Goal: Task Accomplishment & Management: Complete application form

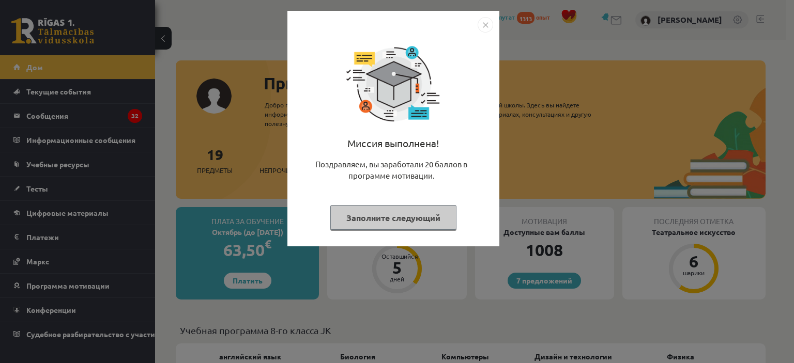
click at [267, 173] on div "Миссия выполнена! Поздравляем, вы заработали 20 баллов в программе мотивации. З…" at bounding box center [397, 181] width 794 height 363
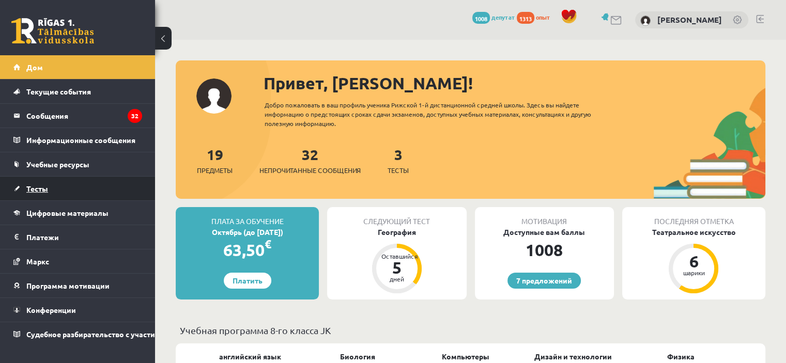
click at [68, 193] on link "Тесты" at bounding box center [77, 189] width 129 height 24
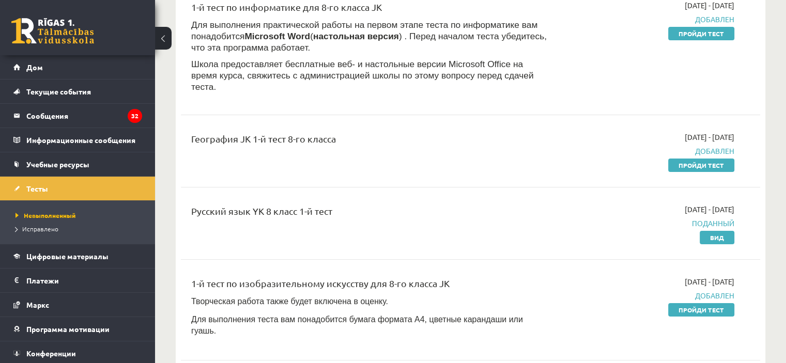
scroll to position [103, 0]
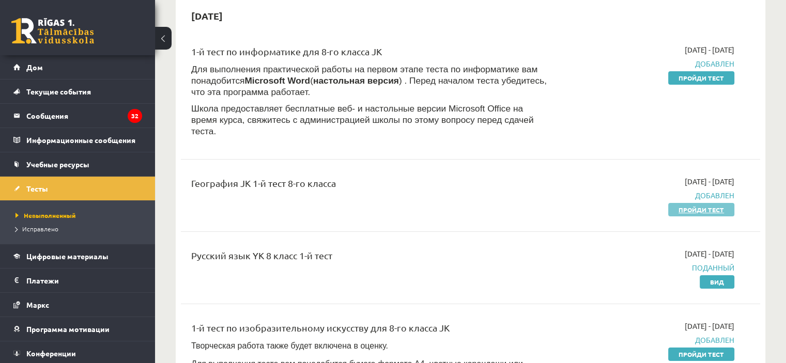
click at [701, 206] on font "Пройди тест" at bounding box center [701, 210] width 45 height 8
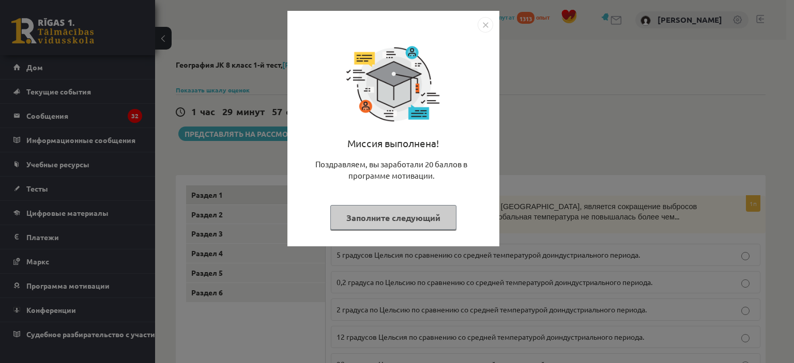
click at [623, 114] on div "Миссия выполнена! Поздравляем, вы заработали 20 баллов в программе мотивации. З…" at bounding box center [397, 181] width 794 height 363
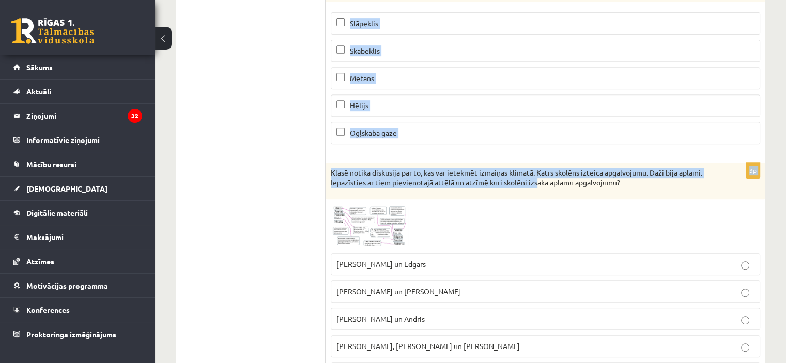
scroll to position [465, 0]
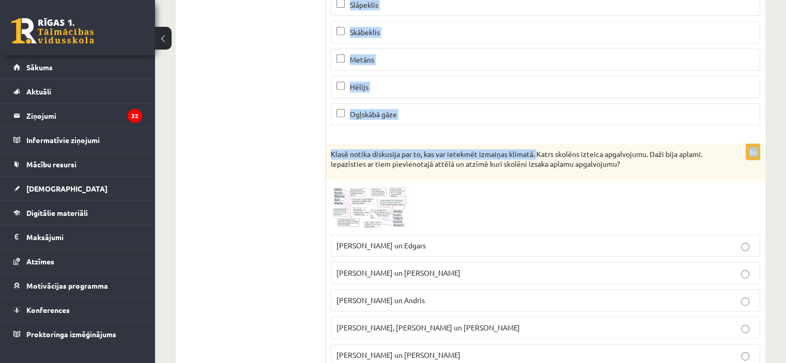
drag, startPoint x: 330, startPoint y: 208, endPoint x: 530, endPoint y: 134, distance: 213.3
click at [534, 136] on form "1p 2020. gadā. Parīzē panāktās vienošanās mērķis ir samazināt siltumnīcefekta g…" at bounding box center [545, 250] width 419 height 1060
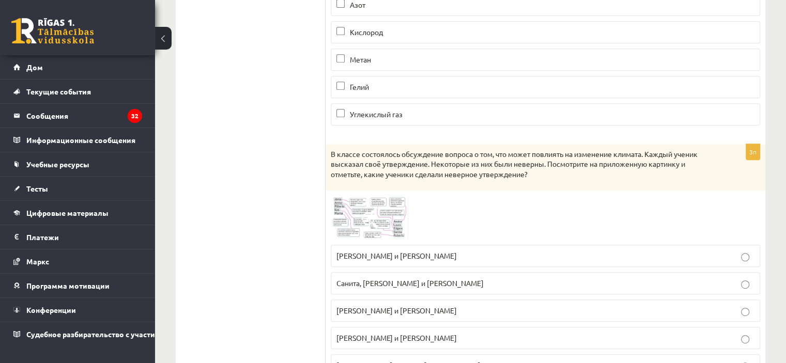
click at [287, 142] on ul "Раздел 1 Раздел 2 Раздел 3 Раздел 4 Раздел 5 Раздел 6" at bounding box center [256, 260] width 140 height 1080
click at [382, 227] on img at bounding box center [370, 217] width 78 height 43
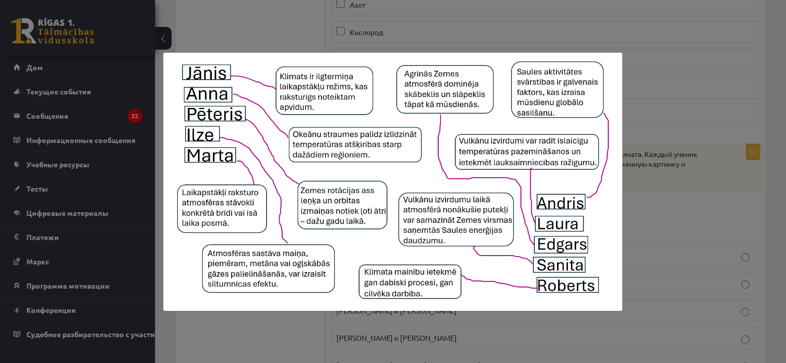
click at [667, 172] on div at bounding box center [393, 181] width 786 height 363
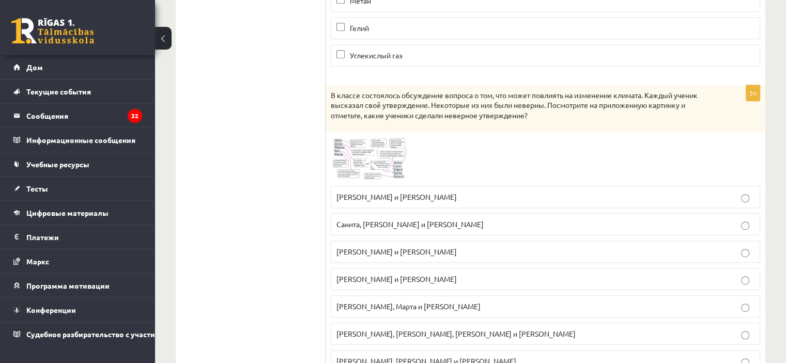
scroll to position [775, 0]
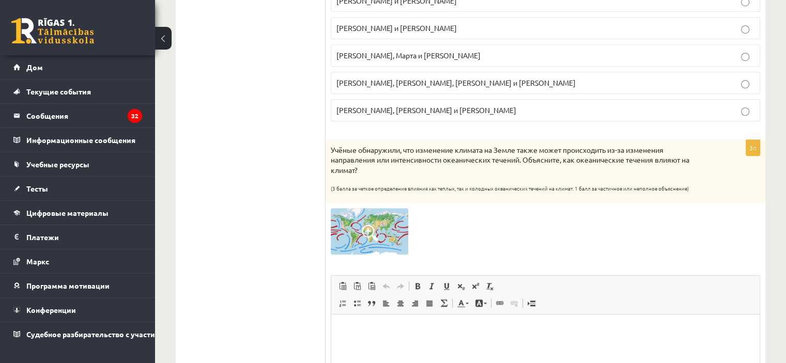
click at [384, 243] on img at bounding box center [370, 231] width 78 height 47
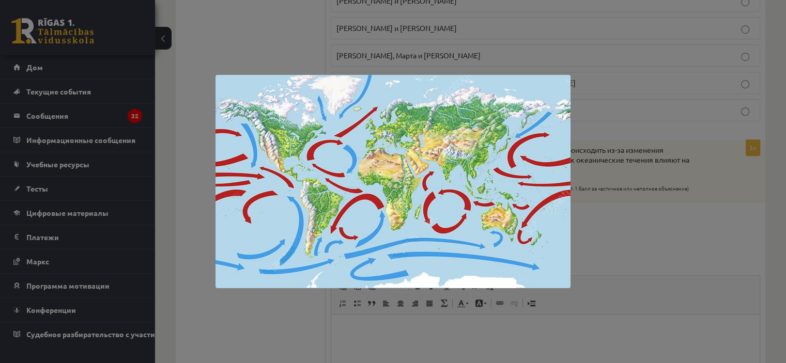
click at [620, 210] on div at bounding box center [393, 181] width 786 height 363
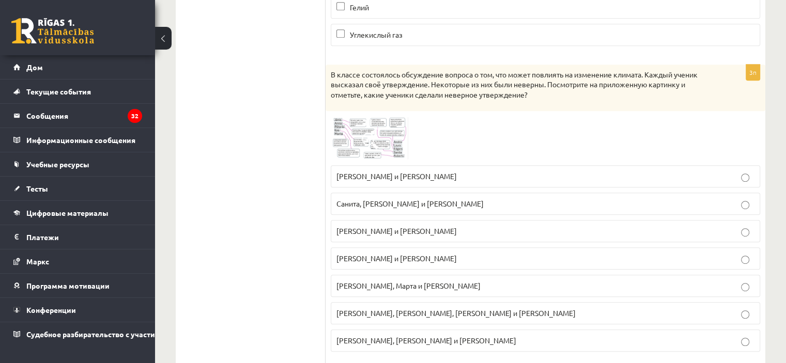
scroll to position [517, 0]
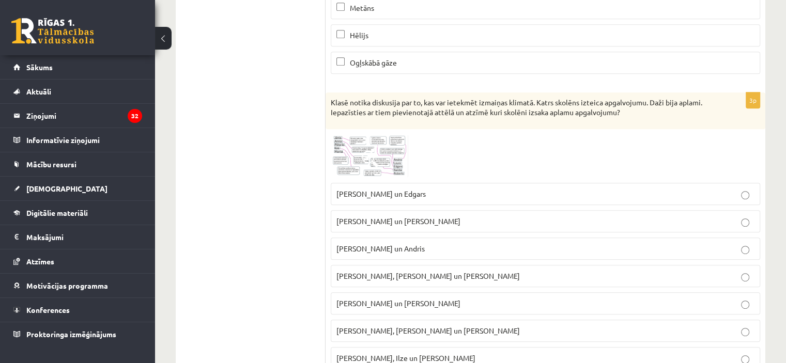
click at [365, 160] on span at bounding box center [370, 159] width 17 height 17
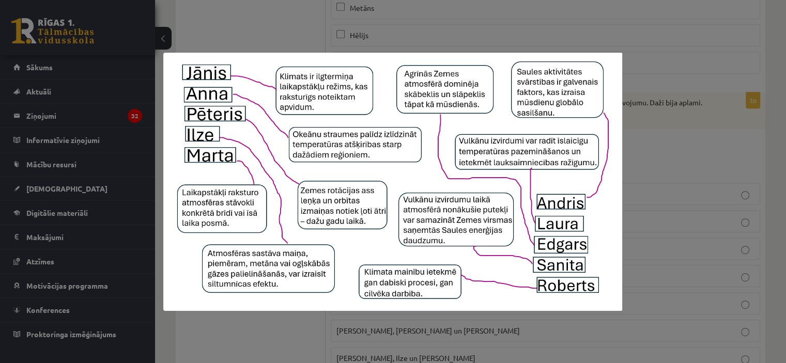
click at [303, 24] on div at bounding box center [393, 181] width 786 height 363
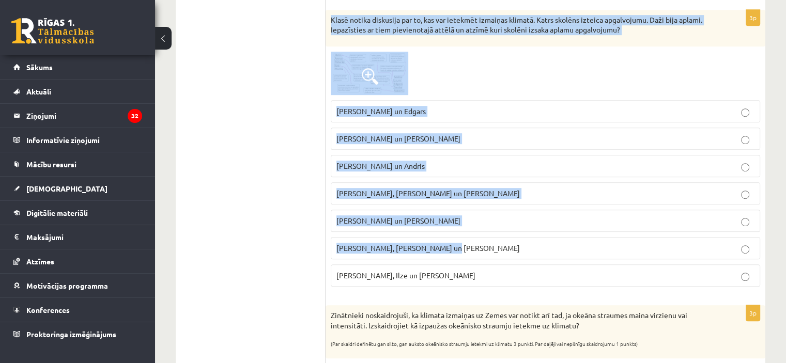
scroll to position [620, 0]
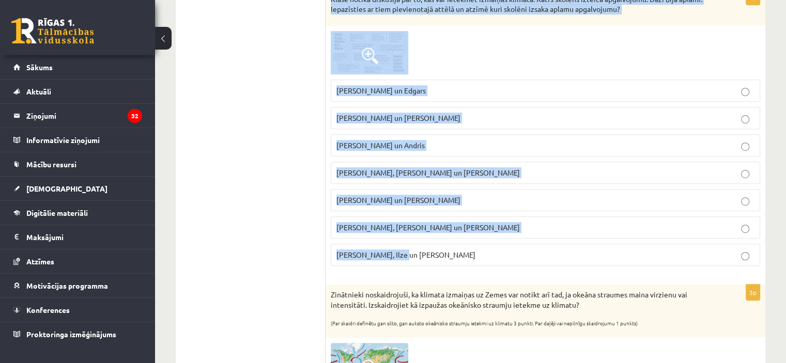
drag, startPoint x: 331, startPoint y: 100, endPoint x: 486, endPoint y: 243, distance: 211.8
click at [486, 243] on div "3p Klasē notika diskusija par to, kas var ietekmēt izmaiņas klimatā. Katrs skol…" at bounding box center [546, 132] width 440 height 286
copy div "Klasē notika diskusija par to, kas var ietekmēt izmaiņas klimatā. Katrs skolēns…"
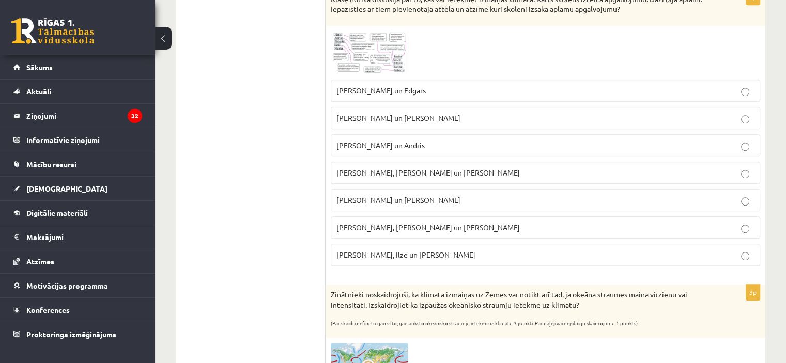
click at [254, 126] on ul "1. sadaļa 2. sadaļa 3. sadaļa 4. sadaļa 5. sadaļa 6. sadaļa" at bounding box center [256, 95] width 140 height 1060
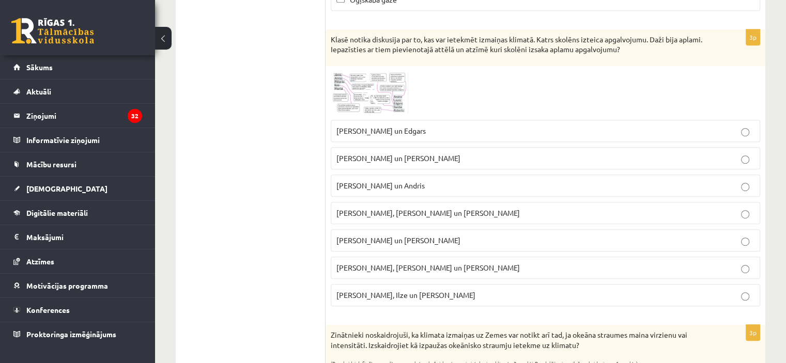
scroll to position [517, 0]
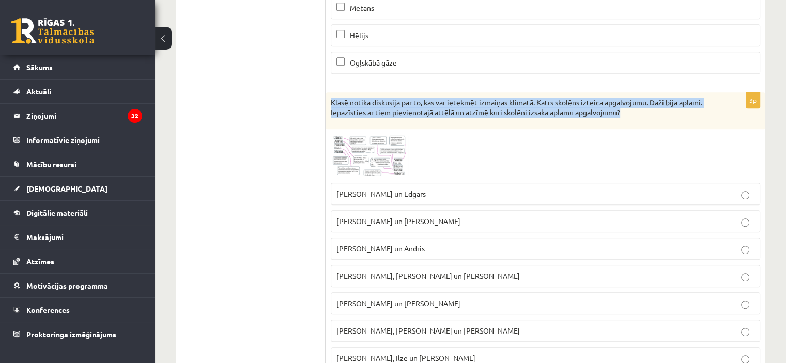
drag, startPoint x: 330, startPoint y: 98, endPoint x: 626, endPoint y: 119, distance: 296.5
click at [626, 119] on div "Klasē notika diskusija par to, kas var ietekmēt izmaiņas klimatā. Katrs skolēns…" at bounding box center [546, 111] width 440 height 37
copy p "Klasē notika diskusija par to, kas var ietekmēt izmaiņas klimatā. Katrs skolēns…"
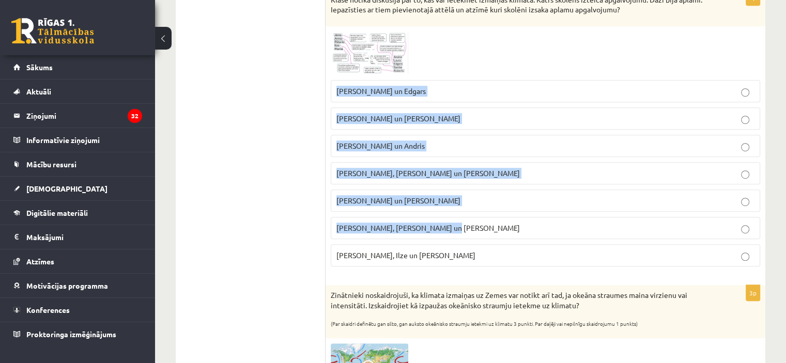
scroll to position [620, 0]
drag, startPoint x: 333, startPoint y: 189, endPoint x: 443, endPoint y: 215, distance: 112.6
click at [469, 256] on fieldset "Pēteris, Andris un Edgars Sanita, Laura un Pēteris Roberts, Ilze un Andris Laur…" at bounding box center [546, 171] width 430 height 195
copy fieldset "Pēteris, Andris un Edgars Sanita, Laura un Pēteris Roberts, Ilze un Andris Laur…"
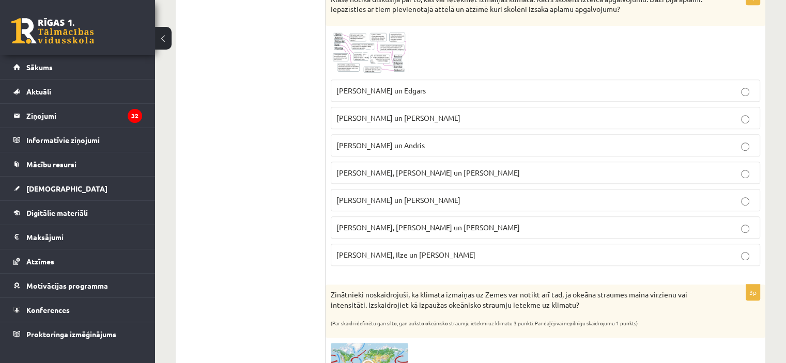
click at [241, 181] on ul "1. sadaļa 2. sadaļa 3. sadaļa 4. sadaļa 5. sadaļa 6. sadaļa" at bounding box center [256, 95] width 140 height 1060
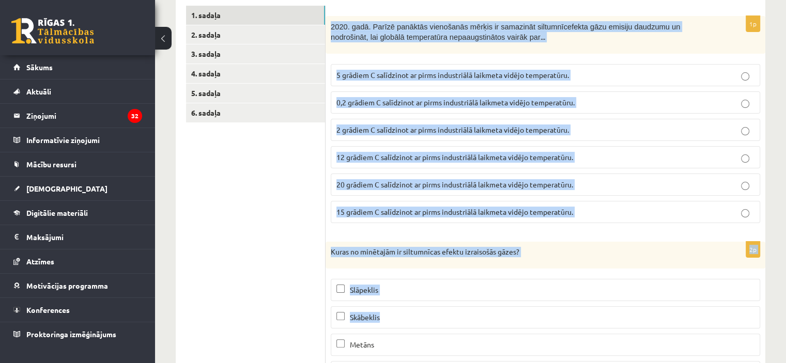
scroll to position [362, 0]
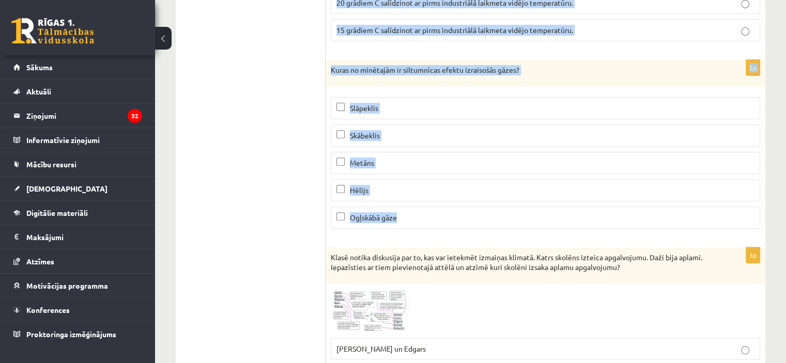
drag, startPoint x: 329, startPoint y: 100, endPoint x: 506, endPoint y: 218, distance: 212.2
click at [506, 218] on form "1p 2020. gadā. Parīzē panāktās vienošanās mērķis ir samazināt siltumnīcefekta g…" at bounding box center [545, 354] width 419 height 1060
copy form "2020. gadā. Parīzē panāktās vienošanās mērķis ir samazināt siltumnīcefekta gāzu…"
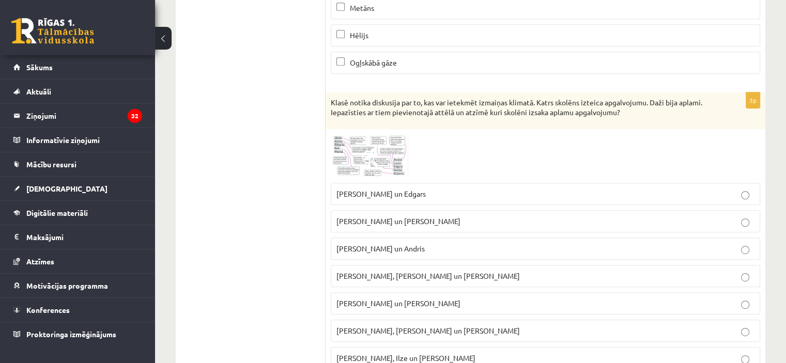
click at [252, 156] on ul "1. sadaļa 2. sadaļa 3. sadaļa 4. sadaļa 5. sadaļa 6. sadaļa" at bounding box center [256, 199] width 140 height 1060
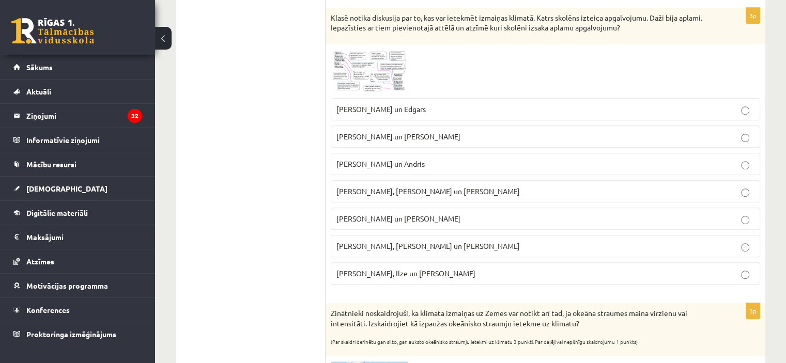
scroll to position [620, 0]
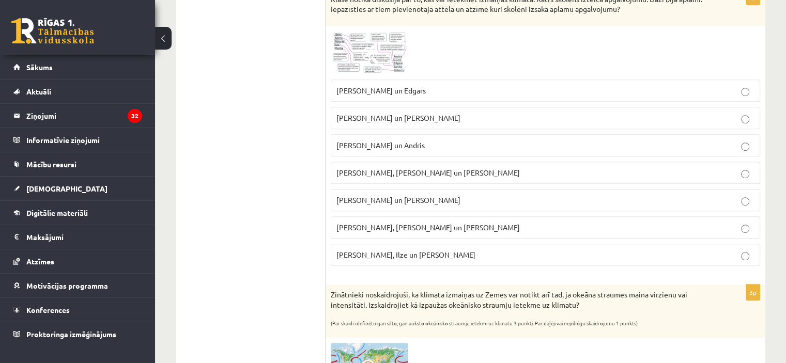
click at [400, 259] on label "Edgars, Ilze un Anna" at bounding box center [546, 255] width 430 height 22
click at [470, 154] on label "Roberts, Ilze un Andris" at bounding box center [546, 145] width 430 height 22
click at [428, 250] on p "Edgars, Ilze un Anna" at bounding box center [546, 255] width 418 height 11
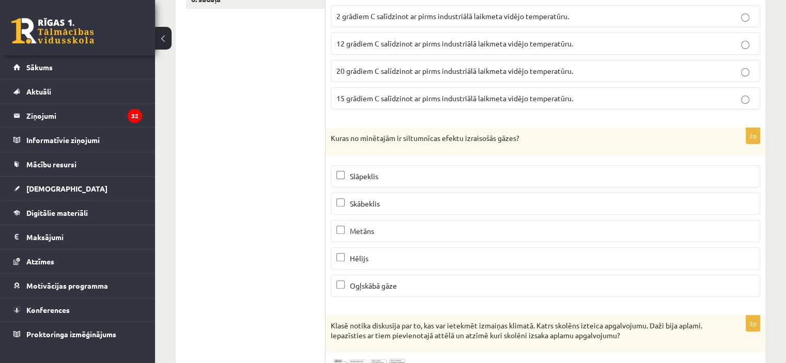
scroll to position [155, 0]
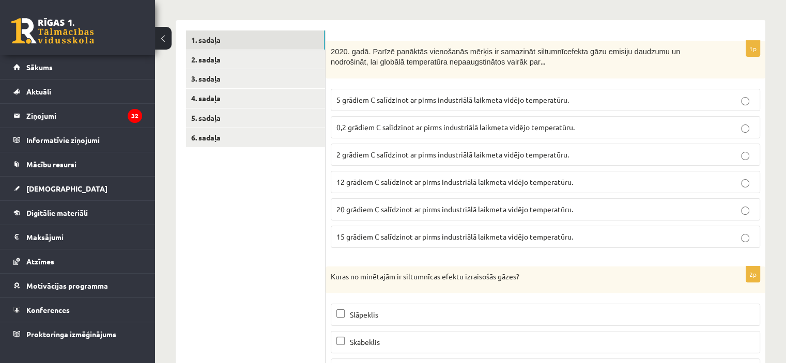
click at [356, 149] on p "2 grādiem C salīdzinot ar pirms industriālā laikmeta vidējo temperatūru." at bounding box center [546, 154] width 418 height 11
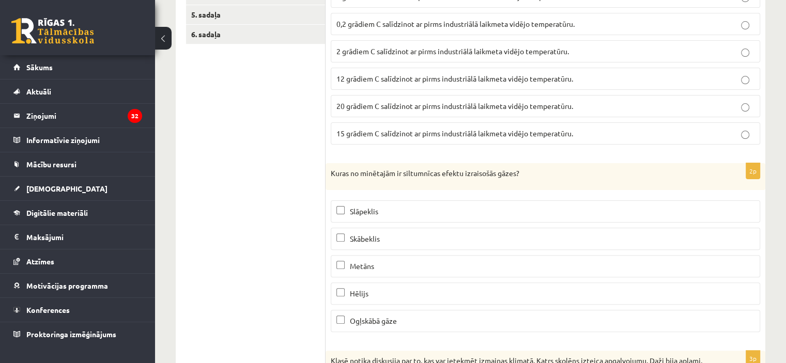
click at [387, 268] on p "Metāns" at bounding box center [546, 266] width 418 height 11
click at [365, 319] on span "Ogļskābā gāze" at bounding box center [373, 320] width 47 height 9
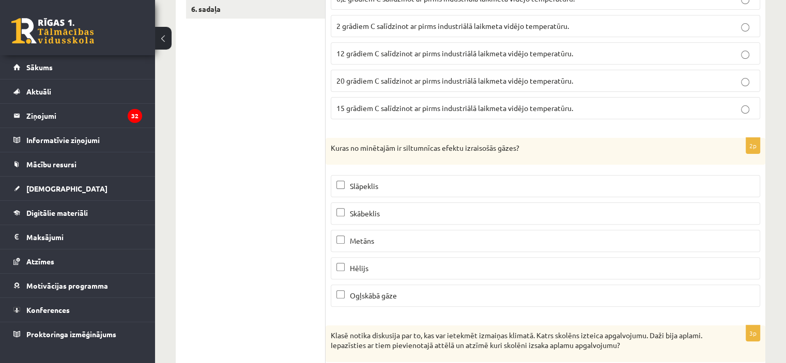
scroll to position [155, 0]
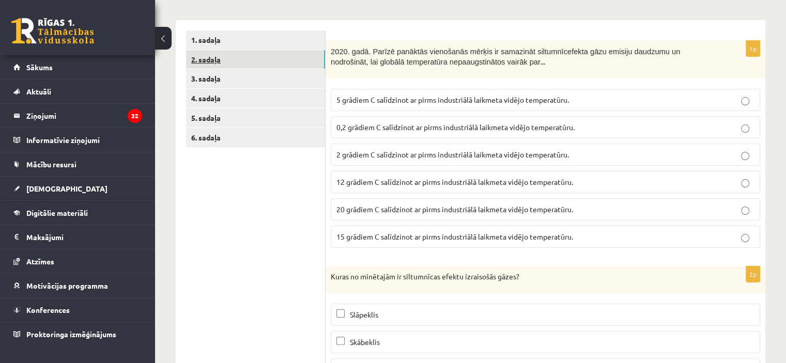
click at [224, 59] on link "2. sadaļa" at bounding box center [255, 59] width 139 height 19
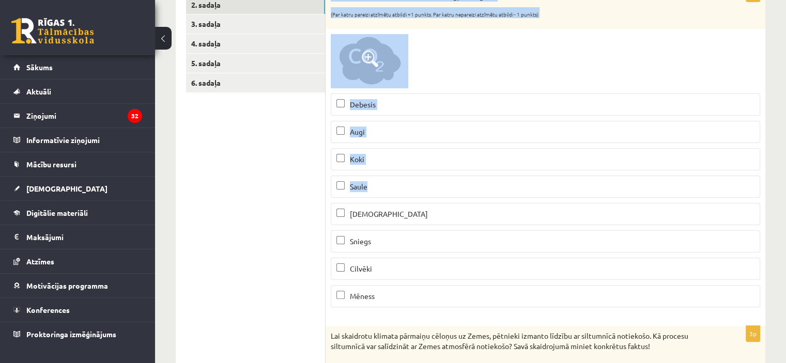
scroll to position [381, 0]
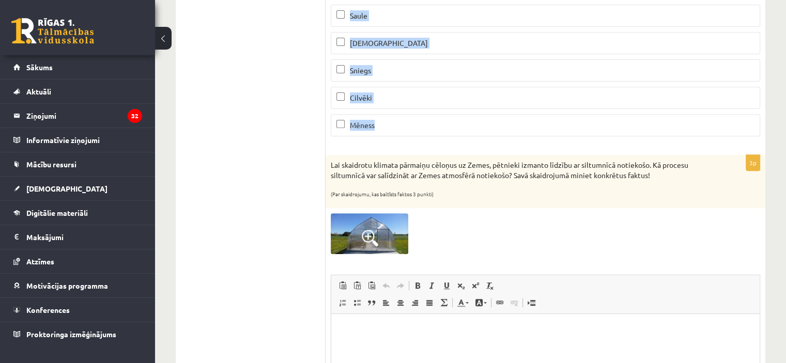
drag, startPoint x: 330, startPoint y: 82, endPoint x: 677, endPoint y: 124, distance: 349.4
copy div "Kas absorbē Zemes atmosfērā esošo ogļskābo gāzi? (Par katru pareizi atzīmētu at…"
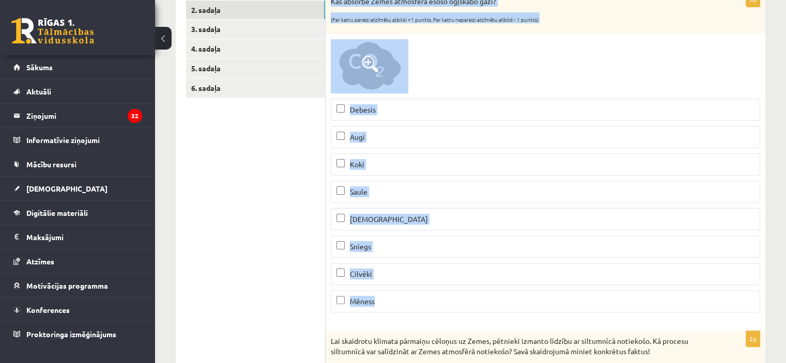
scroll to position [207, 0]
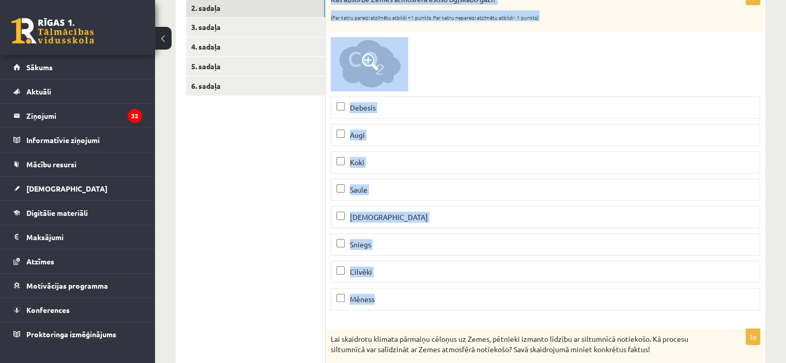
click at [365, 136] on p "Augi" at bounding box center [546, 135] width 418 height 11
click at [374, 167] on label "Koki" at bounding box center [546, 162] width 430 height 22
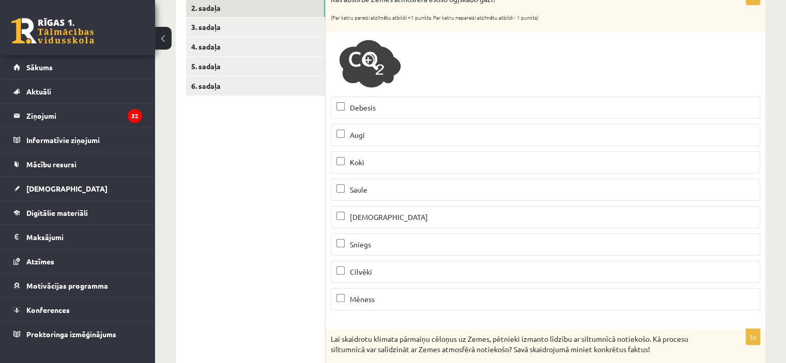
click at [367, 218] on p "Jūra" at bounding box center [546, 217] width 418 height 11
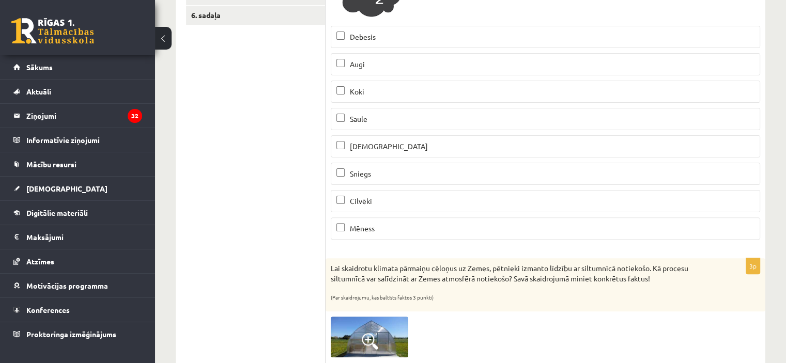
scroll to position [381, 0]
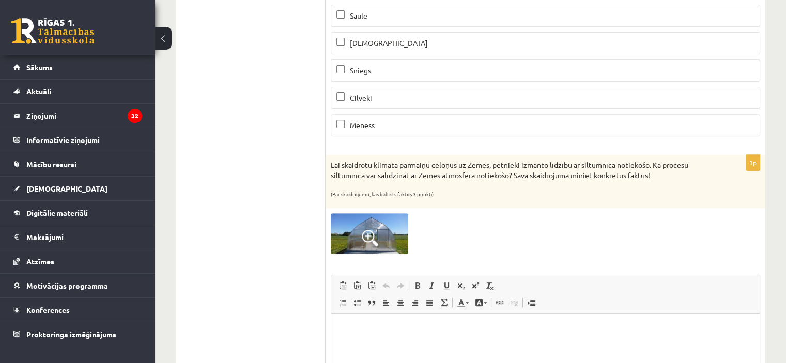
drag, startPoint x: 278, startPoint y: 157, endPoint x: 283, endPoint y: 149, distance: 8.9
click at [279, 156] on ul "1. sadaļa 2. sadaļa 3. sadaļa 4. sadaļa 5. sadaļa 6. sadaļa" at bounding box center [256, 147] width 140 height 685
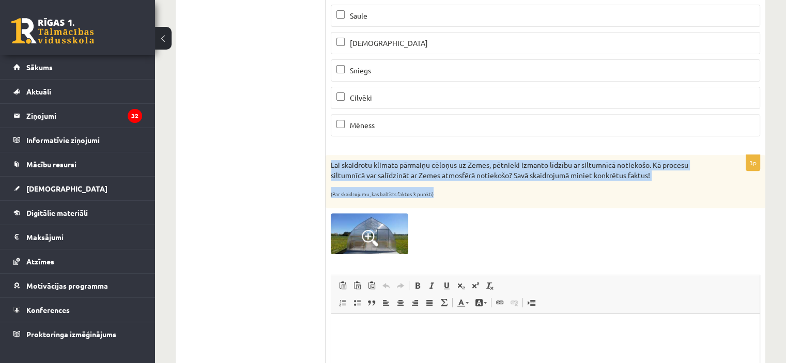
drag, startPoint x: 330, startPoint y: 158, endPoint x: 455, endPoint y: 192, distance: 129.2
click at [455, 192] on div "Lai skaidrotu klimata pārmaiņu cēloņus uz Zemes, pētnieki izmanto līdzību ar si…" at bounding box center [546, 181] width 440 height 53
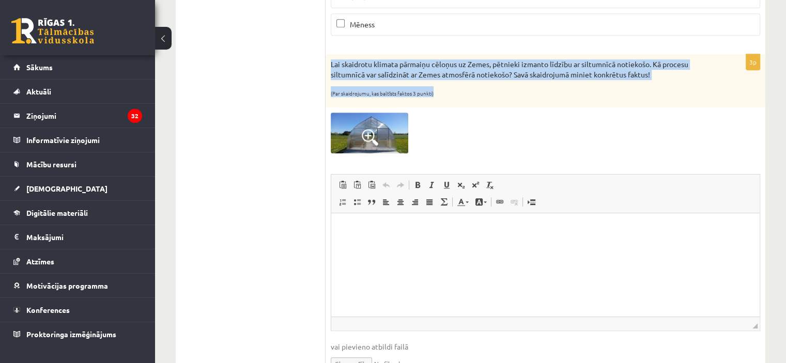
scroll to position [536, 0]
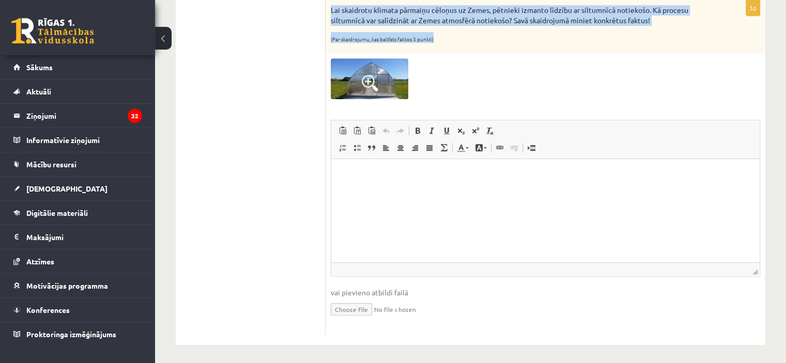
copy div "Lai skaidrotu klimata pārmaiņu cēloņus uz Zemes, pētnieki izmanto līdzību ar si…"
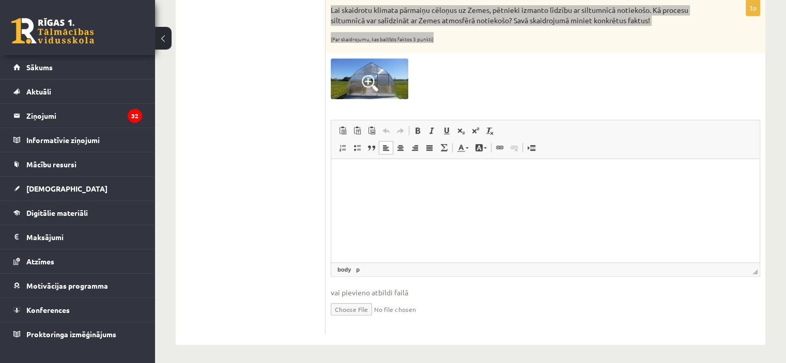
click at [436, 190] on html at bounding box center [545, 175] width 429 height 32
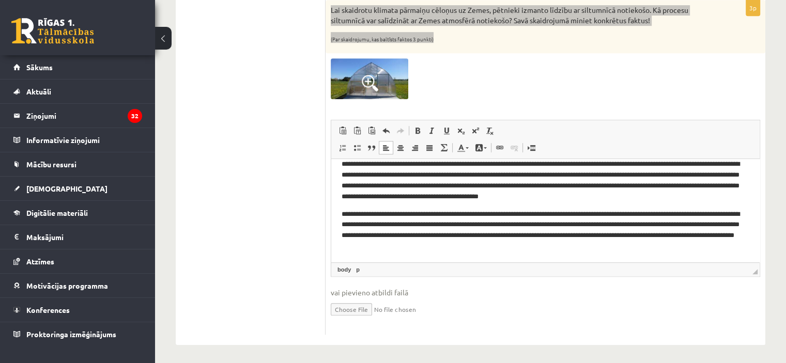
scroll to position [0, 0]
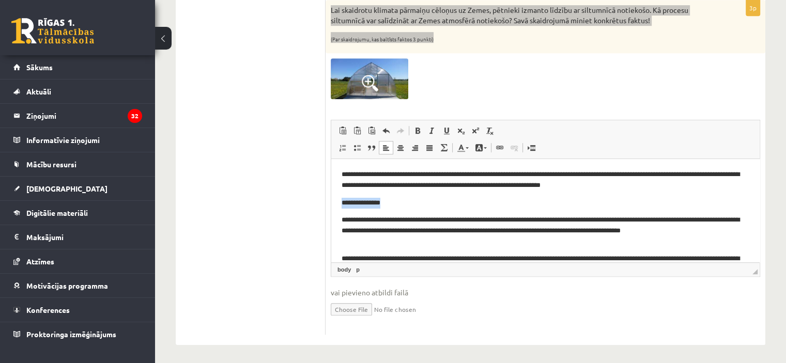
drag, startPoint x: 376, startPoint y: 207, endPoint x: 391, endPoint y: 205, distance: 15.1
click at [391, 205] on html "**********" at bounding box center [545, 258] width 429 height 198
click at [416, 129] on span at bounding box center [418, 131] width 8 height 8
click at [447, 128] on span at bounding box center [447, 131] width 8 height 8
click at [468, 146] on link "Цвет текста" at bounding box center [463, 147] width 18 height 13
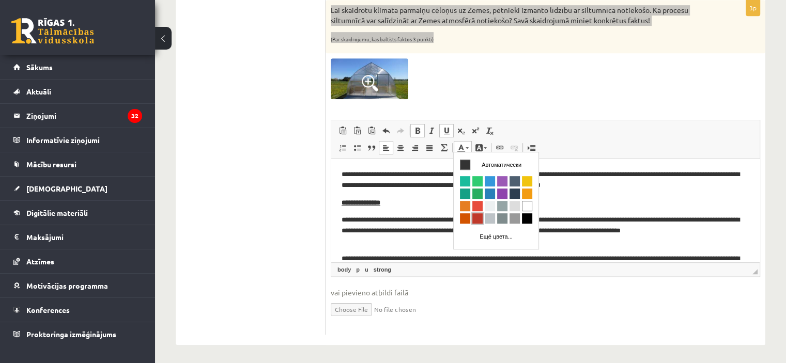
click at [477, 216] on span "Цвета" at bounding box center [477, 218] width 10 height 10
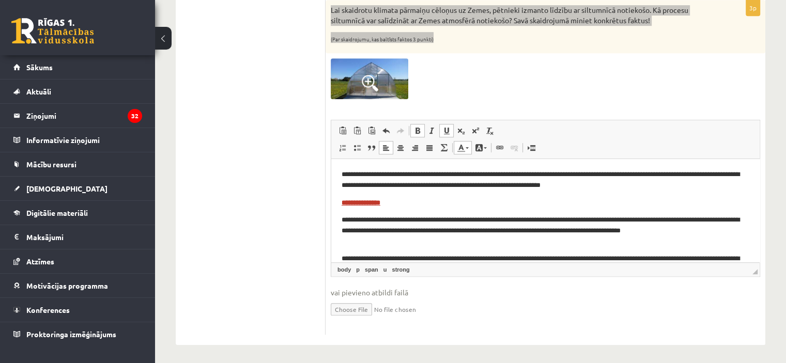
click at [431, 212] on body "**********" at bounding box center [546, 257] width 408 height 177
drag, startPoint x: 424, startPoint y: 220, endPoint x: 342, endPoint y: 224, distance: 82.3
click at [342, 224] on p "**********" at bounding box center [542, 231] width 400 height 32
click at [446, 129] on span at bounding box center [447, 131] width 8 height 8
click at [419, 132] on span at bounding box center [418, 131] width 8 height 8
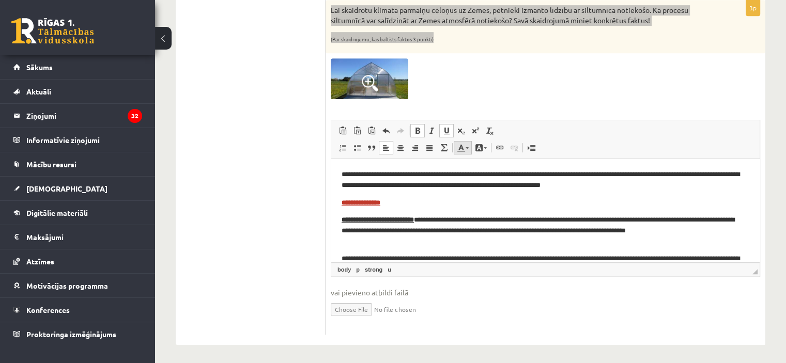
click at [465, 148] on link "Цвет текста" at bounding box center [463, 147] width 18 height 13
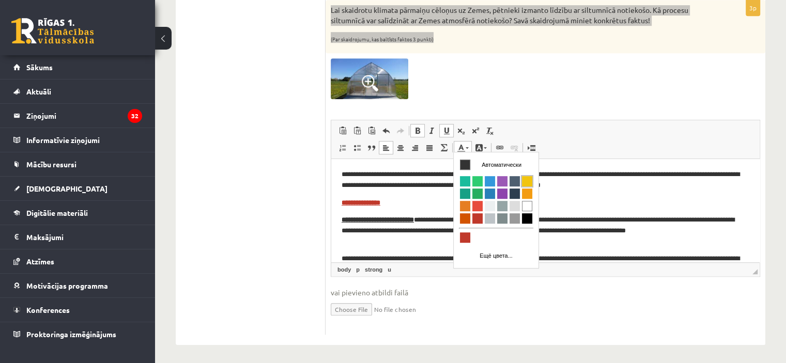
drag, startPoint x: 526, startPoint y: 182, endPoint x: 647, endPoint y: 178, distance: 120.5
click at [526, 182] on span "Цвета" at bounding box center [527, 181] width 10 height 10
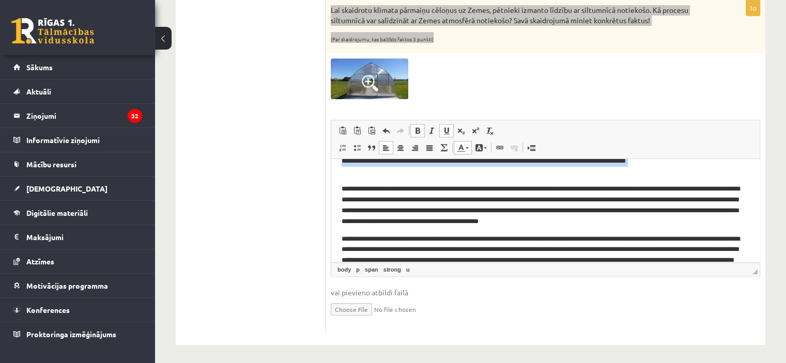
scroll to position [64, 0]
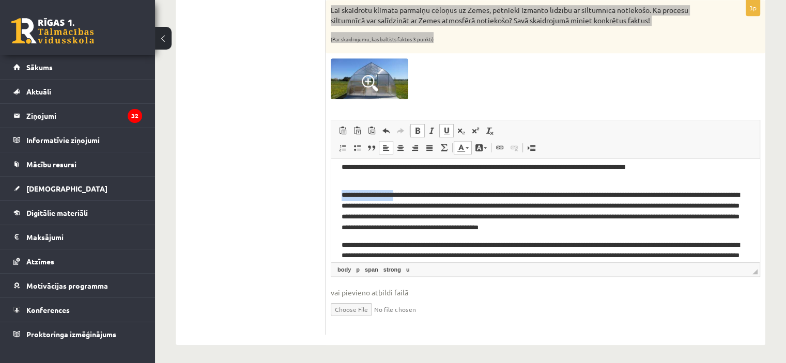
drag, startPoint x: 344, startPoint y: 163, endPoint x: 406, endPoint y: 194, distance: 68.7
click at [406, 194] on p "**********" at bounding box center [542, 211] width 400 height 43
drag, startPoint x: 420, startPoint y: 131, endPoint x: 449, endPoint y: 129, distance: 29.0
click at [422, 131] on link "Полужирный Комбинация клавиш Ctrl+B" at bounding box center [417, 130] width 14 height 13
click at [449, 129] on span at bounding box center [447, 131] width 8 height 8
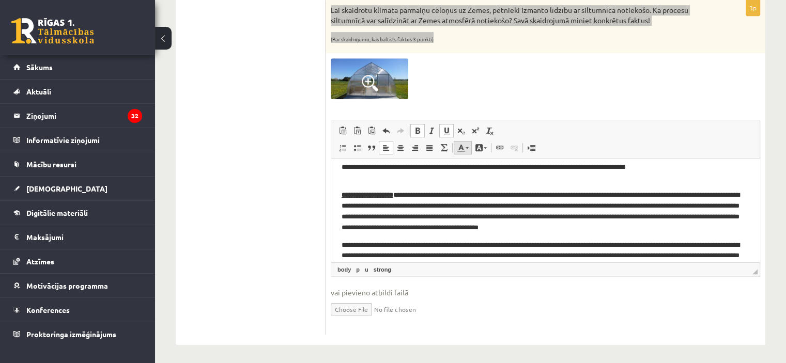
click at [464, 145] on span at bounding box center [461, 148] width 8 height 8
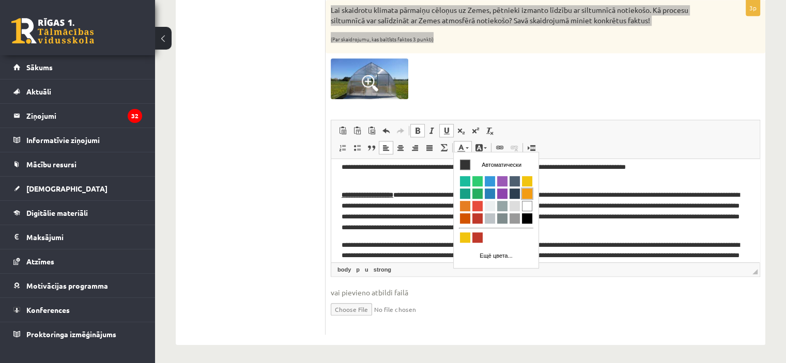
drag, startPoint x: 528, startPoint y: 196, endPoint x: 648, endPoint y: 191, distance: 120.1
click at [528, 196] on span "Цвета" at bounding box center [527, 194] width 10 height 10
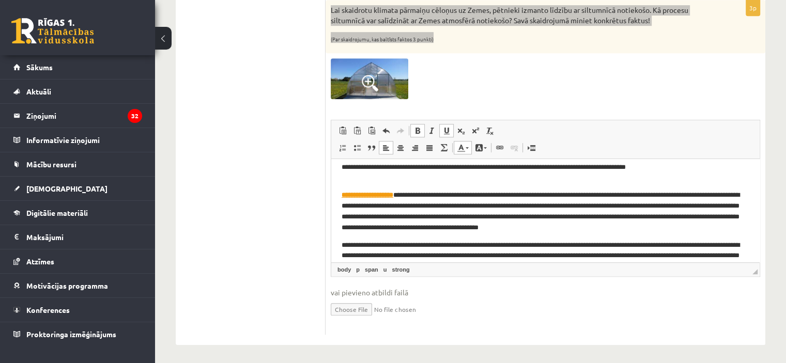
click at [444, 219] on p "**********" at bounding box center [542, 211] width 400 height 43
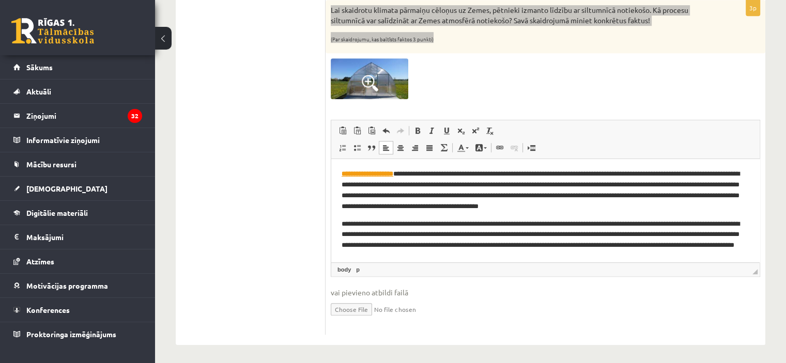
scroll to position [95, 0]
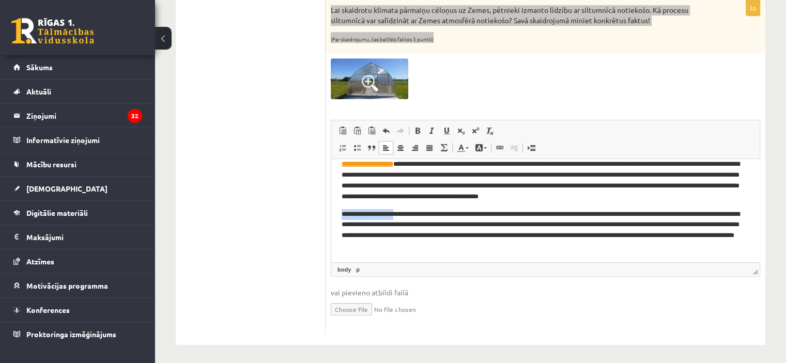
drag, startPoint x: 340, startPoint y: 215, endPoint x: 402, endPoint y: 213, distance: 62.1
click at [402, 213] on html "**********" at bounding box center [545, 163] width 429 height 198
click at [447, 131] on span at bounding box center [447, 131] width 8 height 8
click at [419, 130] on span at bounding box center [418, 131] width 8 height 8
click at [464, 148] on span at bounding box center [461, 148] width 8 height 8
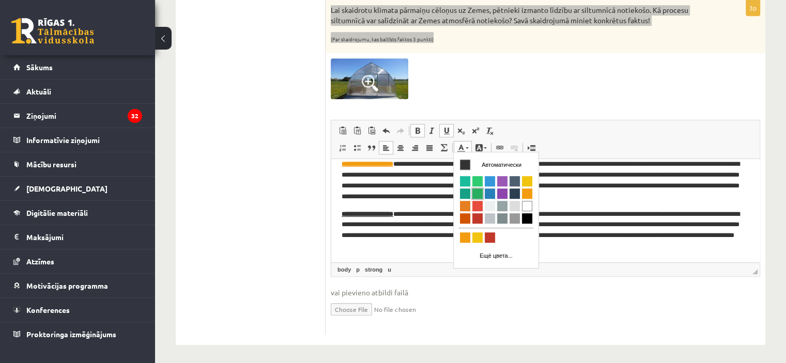
click at [479, 196] on span "Цвета" at bounding box center [477, 194] width 10 height 10
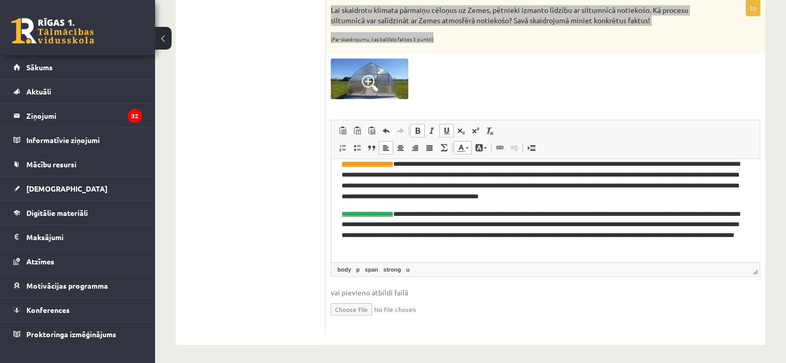
click at [390, 144] on span at bounding box center [386, 148] width 8 height 8
click at [394, 189] on p "**********" at bounding box center [542, 180] width 400 height 43
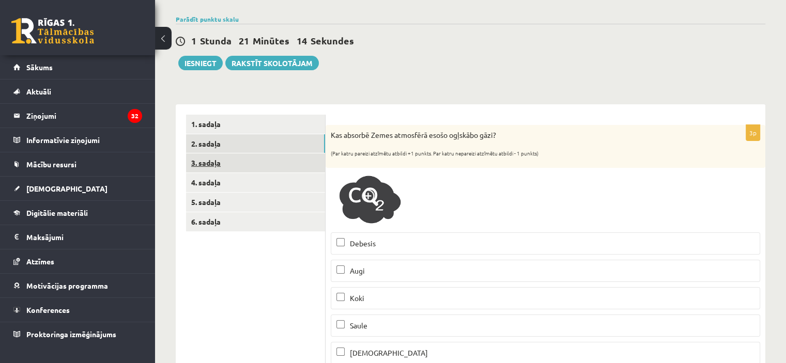
click at [213, 161] on link "3. sadaļa" at bounding box center [255, 163] width 139 height 19
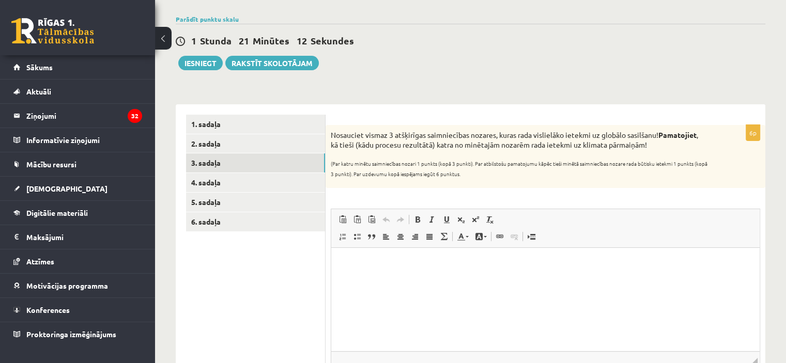
scroll to position [0, 0]
drag, startPoint x: 330, startPoint y: 133, endPoint x: 506, endPoint y: 179, distance: 181.7
click at [506, 179] on div "Nosauciet vismaz 3 atšķirīgas saimniecības nozares, kuras rada vislielāko ietek…" at bounding box center [546, 156] width 440 height 63
copy div "Nosauciet vismaz 3 atšķirīgas saimniecības nozares, kuras rada vislielāko ietek…"
click at [404, 279] on html at bounding box center [545, 264] width 429 height 32
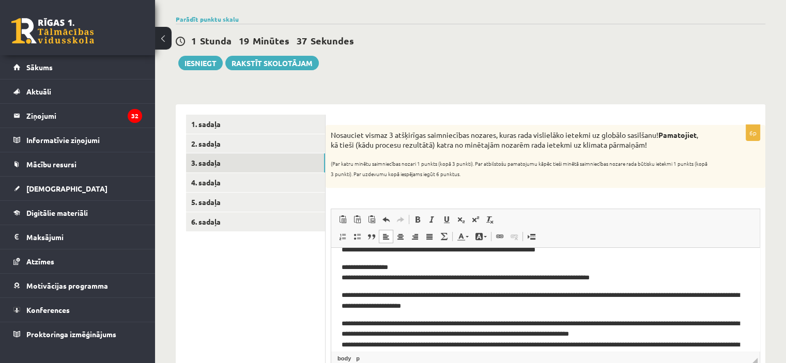
scroll to position [3, 0]
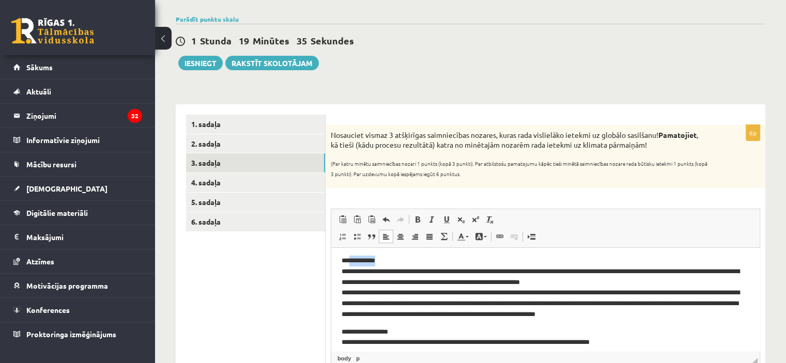
drag, startPoint x: 380, startPoint y: 260, endPoint x: 348, endPoint y: 260, distance: 31.5
click at [348, 260] on p "**********" at bounding box center [542, 288] width 400 height 65
drag, startPoint x: 445, startPoint y: 221, endPoint x: 410, endPoint y: 220, distance: 34.7
click at [441, 222] on link "Подчеркнутый Комбинация клавиш Ctrl+U" at bounding box center [446, 219] width 14 height 13
click at [415, 220] on span at bounding box center [418, 220] width 8 height 8
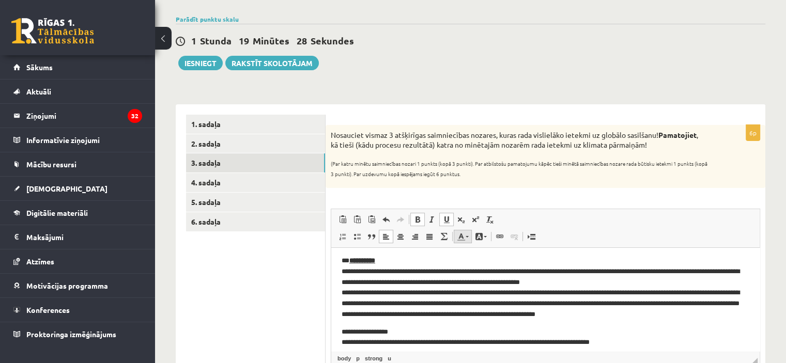
click at [467, 240] on link "Цвет текста" at bounding box center [463, 236] width 18 height 13
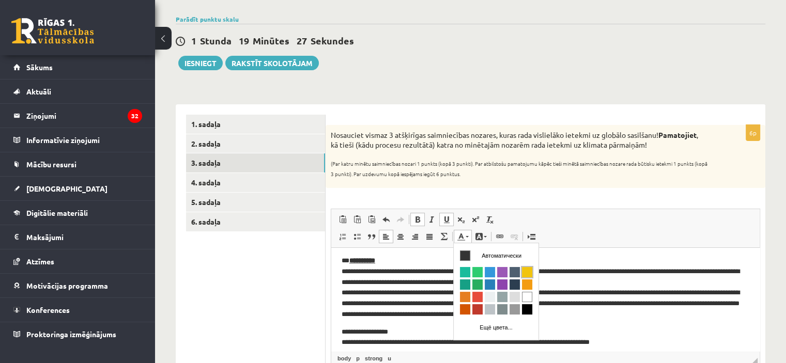
drag, startPoint x: 526, startPoint y: 273, endPoint x: 629, endPoint y: 253, distance: 104.8
click at [526, 272] on span "Цвета" at bounding box center [527, 272] width 10 height 10
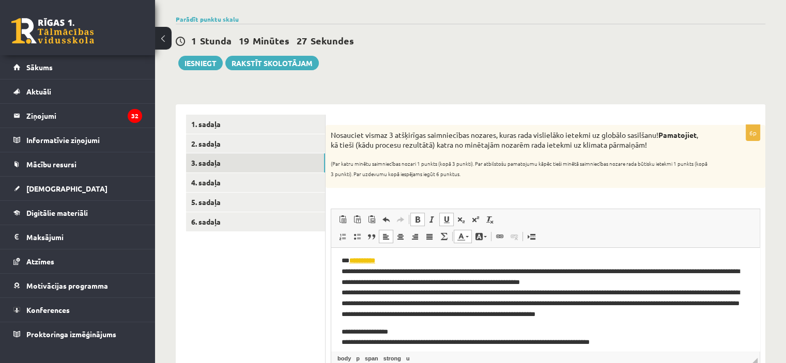
click at [424, 284] on p "**********" at bounding box center [542, 288] width 400 height 65
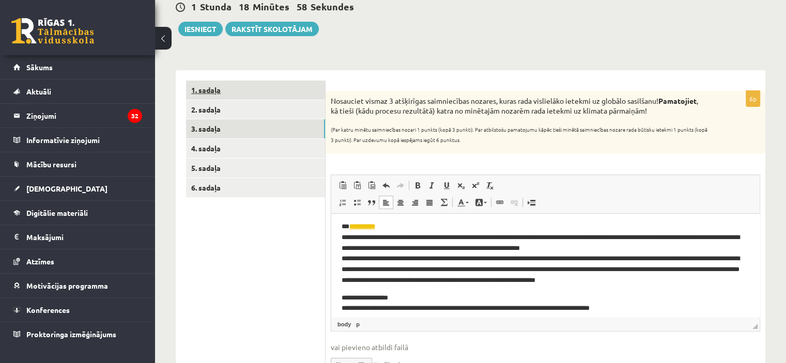
scroll to position [123, 0]
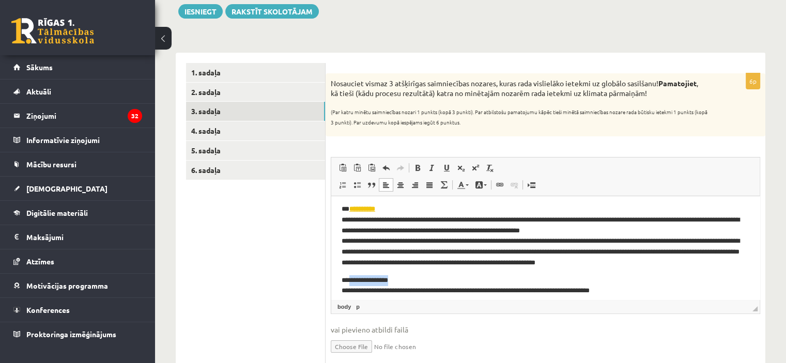
drag, startPoint x: 404, startPoint y: 280, endPoint x: 349, endPoint y: 281, distance: 54.8
click at [349, 281] on p "**********" at bounding box center [542, 287] width 400 height 22
click at [445, 162] on link "Подчеркнутый Комбинация клавиш Ctrl+U" at bounding box center [446, 167] width 14 height 13
click at [419, 171] on span at bounding box center [418, 168] width 8 height 8
click at [459, 186] on span at bounding box center [461, 185] width 8 height 8
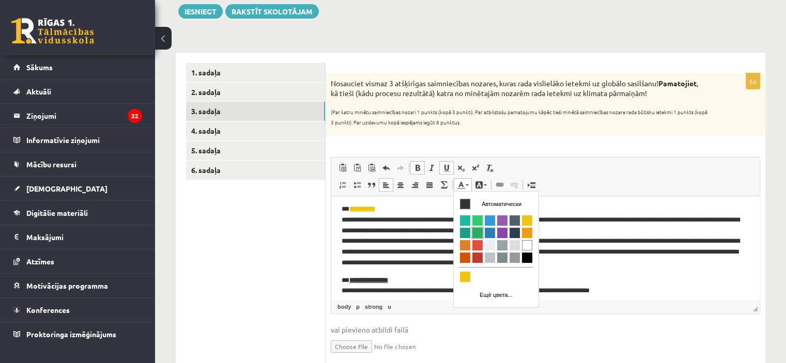
drag, startPoint x: 599, startPoint y: 227, endPoint x: 477, endPoint y: 232, distance: 122.6
click at [477, 232] on span "Цвета" at bounding box center [477, 233] width 10 height 10
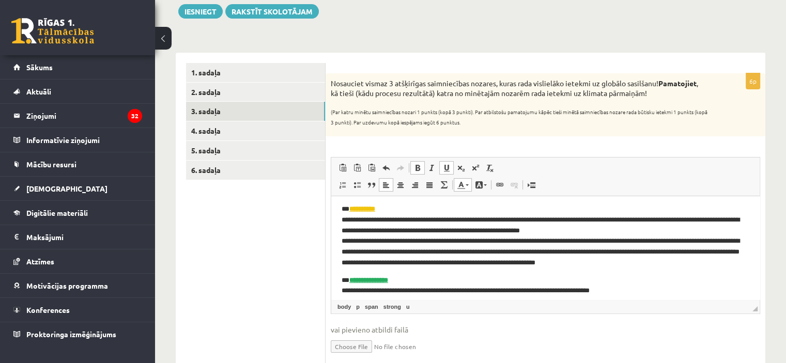
click at [441, 269] on body "**********" at bounding box center [546, 330] width 408 height 252
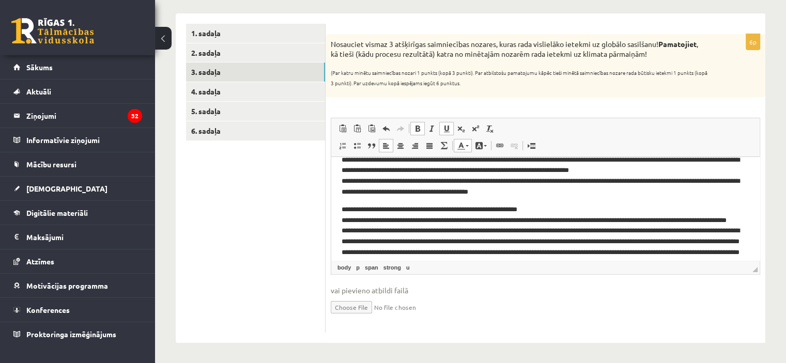
scroll to position [158, 0]
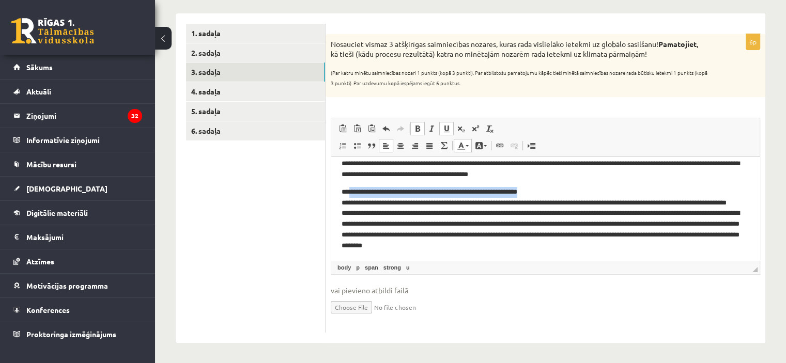
drag, startPoint x: 348, startPoint y: 192, endPoint x: 571, endPoint y: 192, distance: 222.8
click at [571, 192] on p "**********" at bounding box center [542, 224] width 400 height 75
click at [555, 190] on p "**********" at bounding box center [542, 224] width 400 height 75
drag, startPoint x: 574, startPoint y: 191, endPoint x: 492, endPoint y: 196, distance: 81.8
click at [492, 196] on p "**********" at bounding box center [542, 224] width 400 height 75
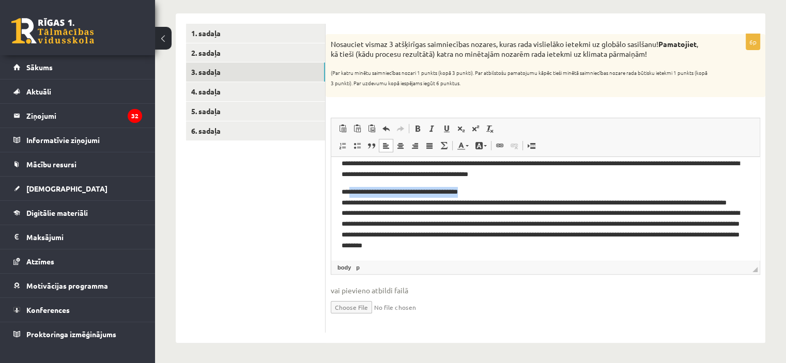
drag, startPoint x: 500, startPoint y: 191, endPoint x: 349, endPoint y: 191, distance: 151.5
click at [349, 191] on p "**********" at bounding box center [542, 224] width 400 height 75
click at [448, 129] on span at bounding box center [447, 129] width 8 height 8
click at [419, 132] on span at bounding box center [418, 129] width 8 height 8
click at [464, 143] on span at bounding box center [461, 146] width 8 height 8
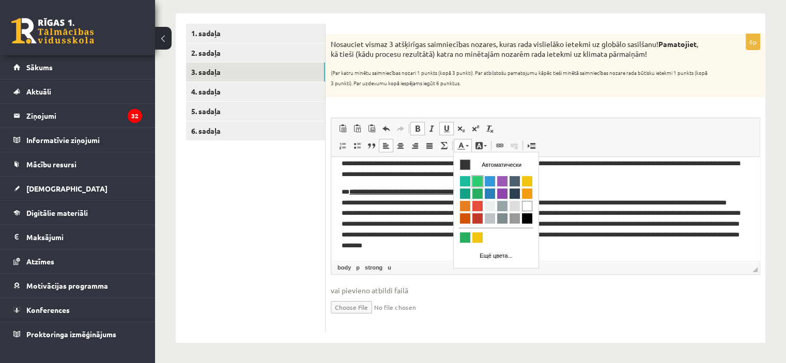
drag, startPoint x: 476, startPoint y: 180, endPoint x: 598, endPoint y: 176, distance: 122.1
click at [476, 180] on span "Цвета" at bounding box center [477, 181] width 10 height 10
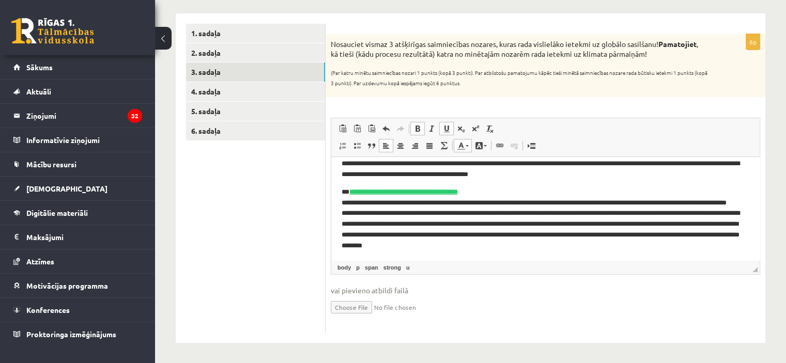
click at [431, 220] on p "**********" at bounding box center [542, 224] width 400 height 75
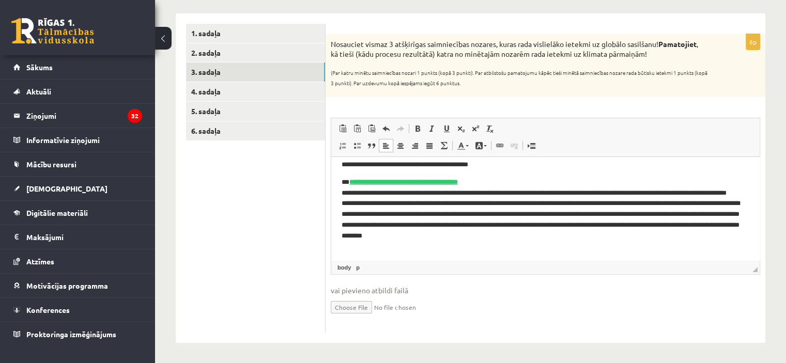
scroll to position [170, 0]
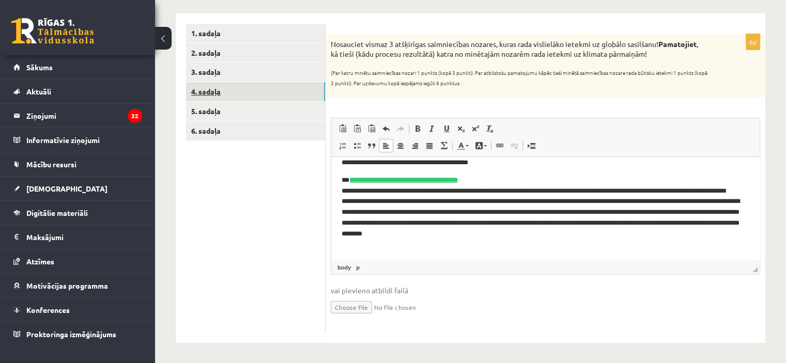
click at [242, 94] on link "4. sadaļa" at bounding box center [255, 91] width 139 height 19
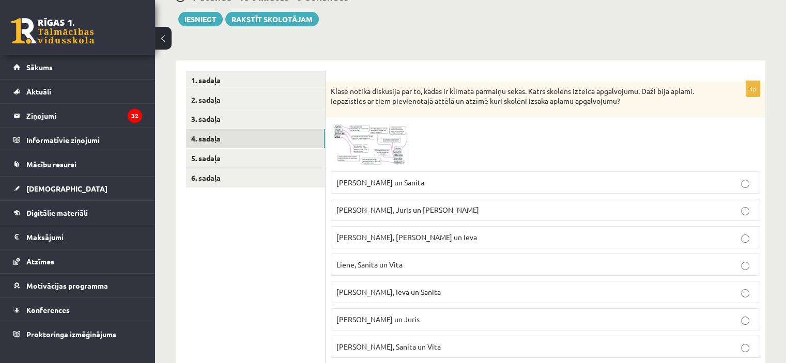
scroll to position [99, 0]
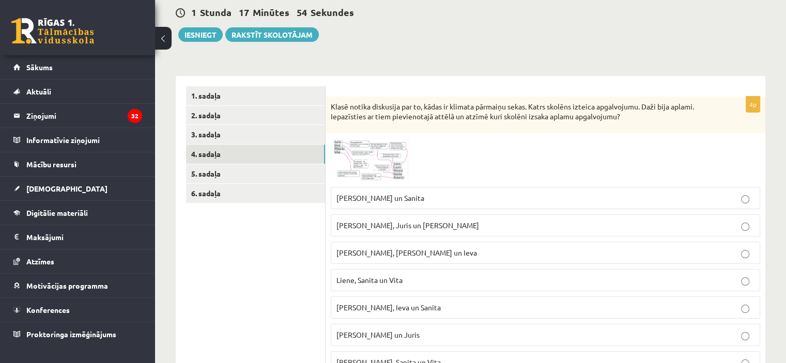
click at [396, 171] on img at bounding box center [370, 160] width 78 height 43
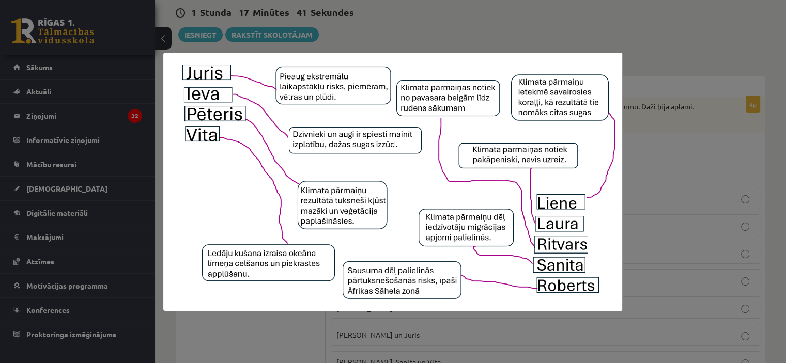
click at [337, 24] on div at bounding box center [393, 181] width 786 height 363
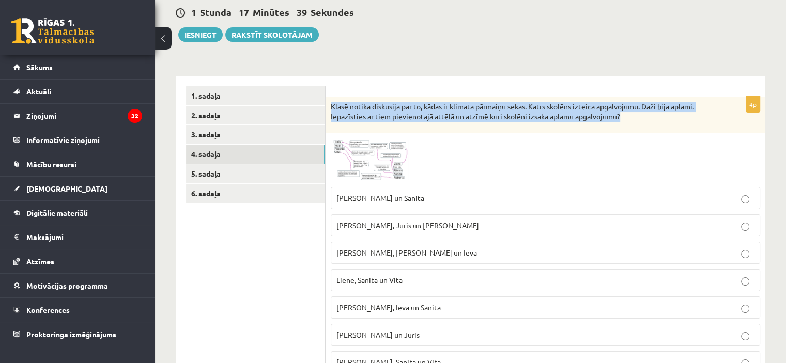
drag, startPoint x: 327, startPoint y: 103, endPoint x: 637, endPoint y: 118, distance: 310.0
click at [637, 118] on div "Klasē notika diskusija par to, kādas ir klimata pārmaiņu sekas. Katrs skolēns i…" at bounding box center [546, 115] width 440 height 37
copy p "Klasē notika diskusija par to, kādas ir klimata pārmaiņu sekas. Katrs skolēns i…"
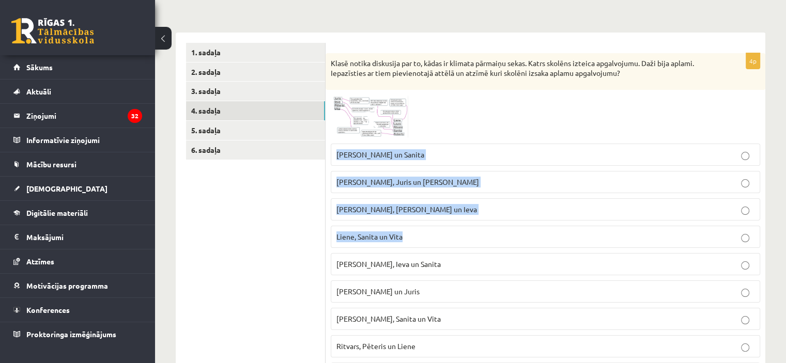
scroll to position [203, 0]
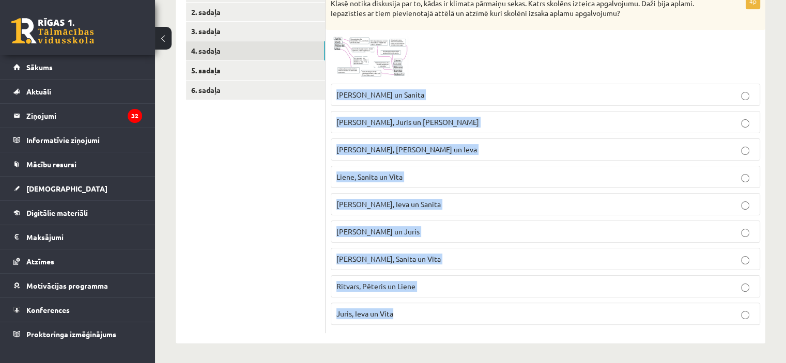
drag, startPoint x: 333, startPoint y: 198, endPoint x: 444, endPoint y: 312, distance: 159.0
click at [444, 312] on fieldset "Pēteris, Laura un Sanita Ieva, Juris un Laura Juris, Pēteris un Ieva Liene, San…" at bounding box center [546, 204] width 430 height 250
copy fieldset "Pēteris, Laura un Sanita Ieva, Juris un Laura Juris, Pēteris un Ieva Liene, San…"
click at [368, 208] on p "Pēteris, Ieva un Sanita" at bounding box center [546, 204] width 418 height 11
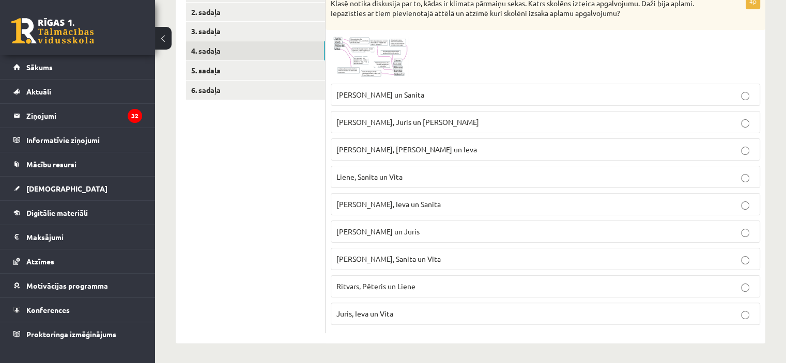
click at [399, 99] on p "Pēteris, Laura un Sanita" at bounding box center [546, 94] width 418 height 11
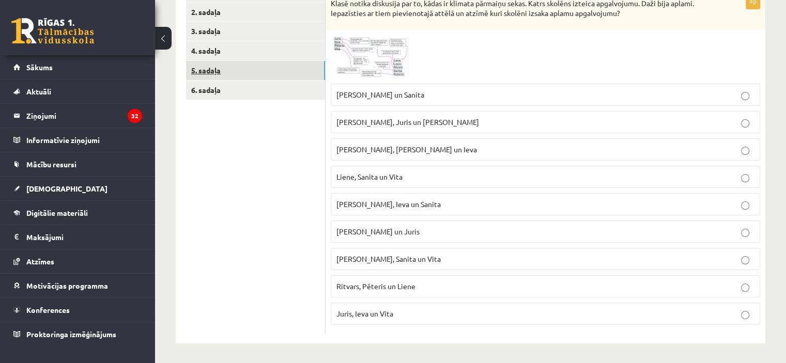
click at [218, 71] on link "5. sadaļa" at bounding box center [255, 70] width 139 height 19
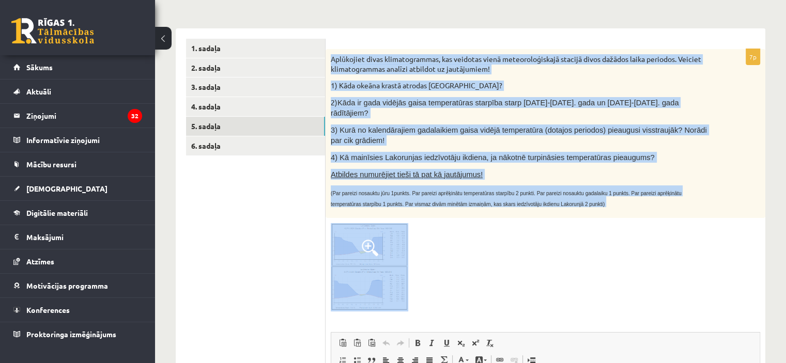
scroll to position [254, 0]
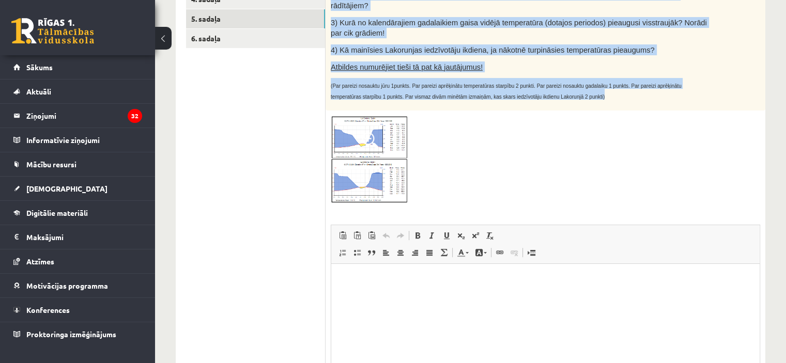
drag, startPoint x: 329, startPoint y: 105, endPoint x: 565, endPoint y: 85, distance: 237.1
click at [565, 85] on div "Aplūkojiet divas klimatogrammas, kas veidotas vienā meteoroloģiskajā stacijā di…" at bounding box center [546, 27] width 440 height 170
copy div "Aplūkojiet divas klimatogrammas, kas veidotas vienā meteoroloģiskajā stacijā di…"
click at [369, 154] on img at bounding box center [370, 160] width 78 height 88
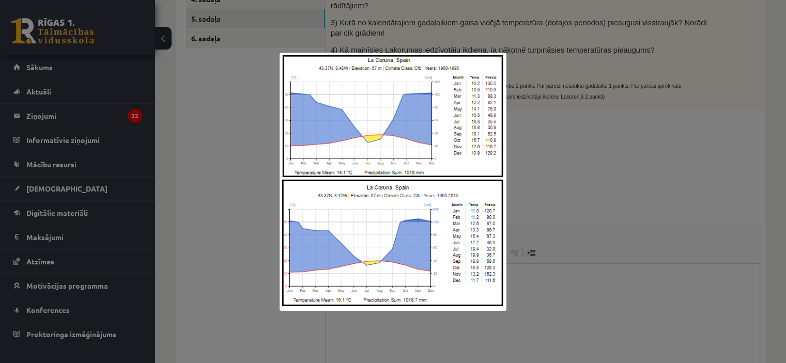
click at [220, 103] on div at bounding box center [393, 181] width 786 height 363
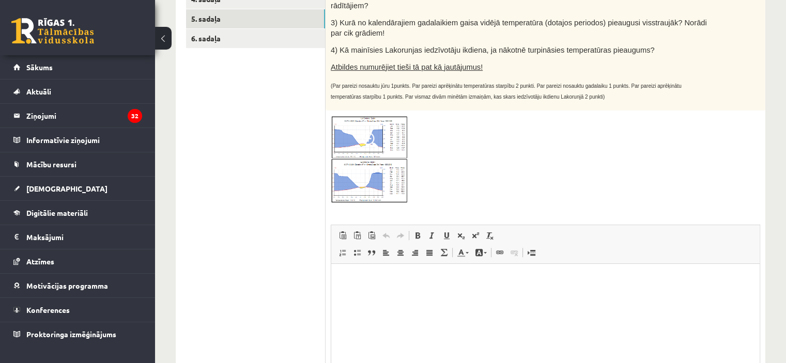
drag, startPoint x: 401, startPoint y: 273, endPoint x: 381, endPoint y: 294, distance: 28.9
click at [400, 273] on html at bounding box center [545, 280] width 429 height 32
click at [381, 292] on html at bounding box center [545, 280] width 429 height 32
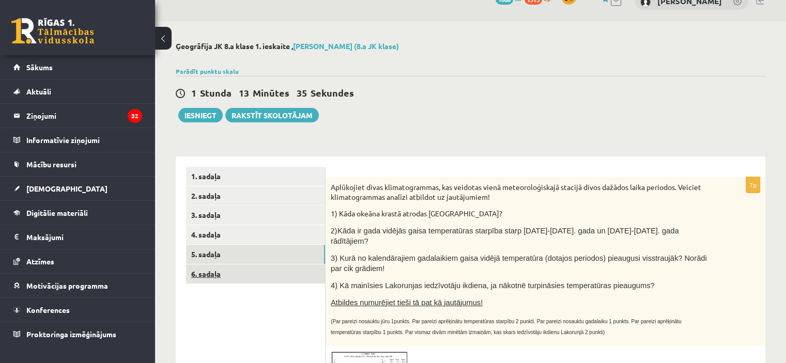
scroll to position [52, 0]
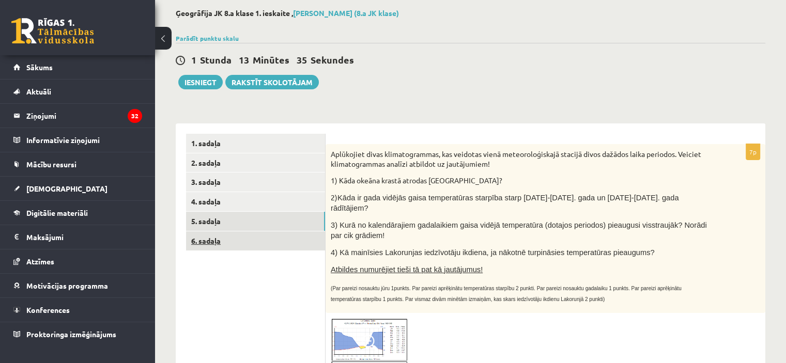
click at [223, 248] on link "6. sadaļa" at bounding box center [255, 241] width 139 height 19
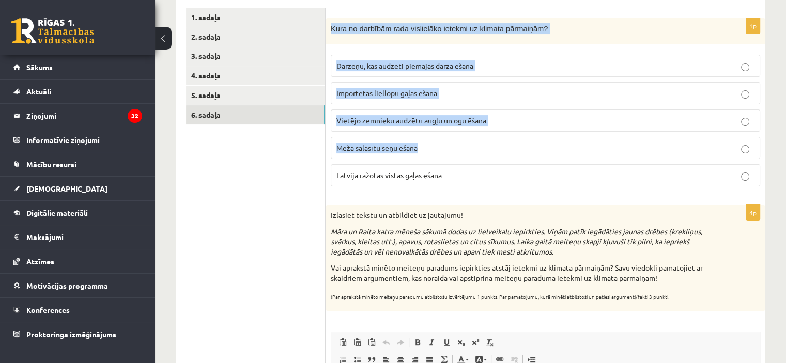
scroll to position [339, 0]
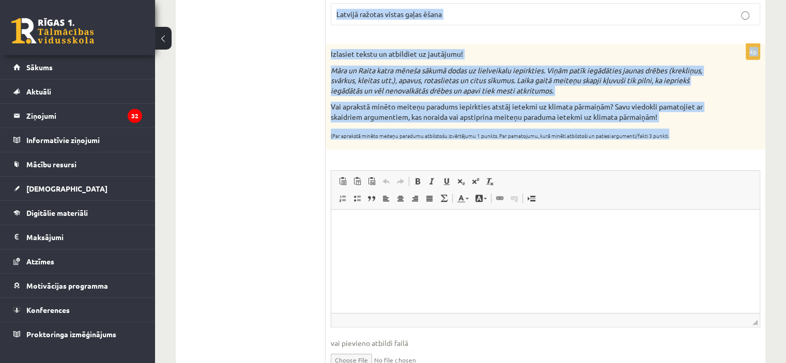
drag, startPoint x: 328, startPoint y: 128, endPoint x: 693, endPoint y: 135, distance: 364.5
click at [693, 135] on form "1p Kura no darbībām rada vislielāko ietekmi uz klimata pārmaiņām? Dārzeņu, kas …" at bounding box center [545, 115] width 419 height 539
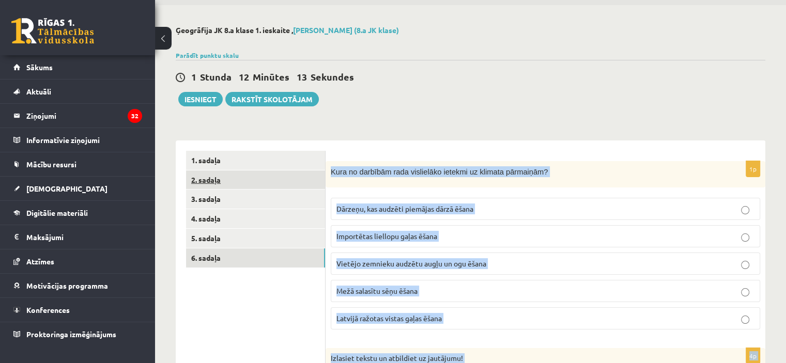
scroll to position [29, 0]
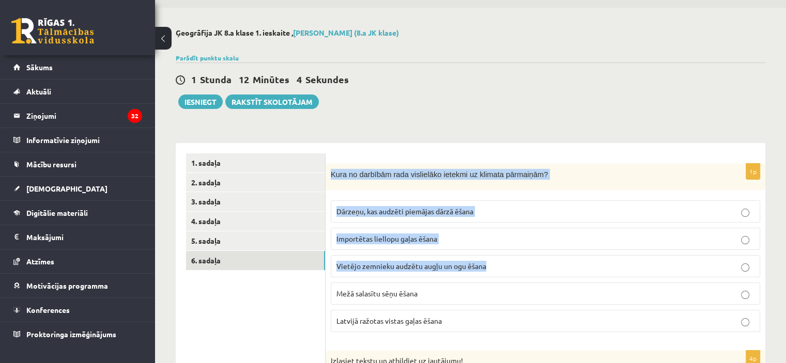
scroll to position [184, 0]
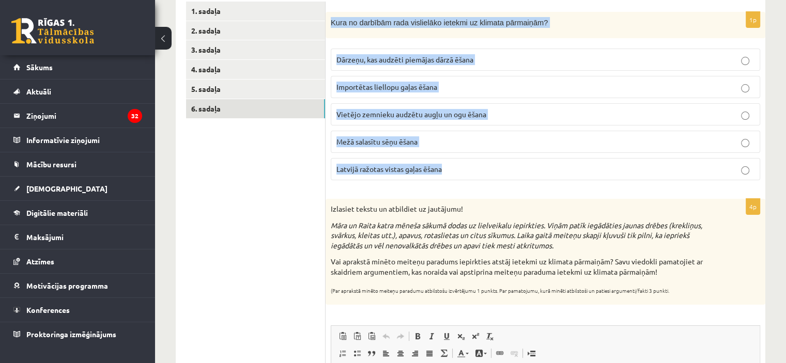
drag, startPoint x: 330, startPoint y: 178, endPoint x: 508, endPoint y: 157, distance: 179.1
click at [508, 157] on div "1p Kura no darbībām rada vislielāko ietekmi uz klimata pārmaiņām? Dārzeņu, kas …" at bounding box center [546, 100] width 440 height 177
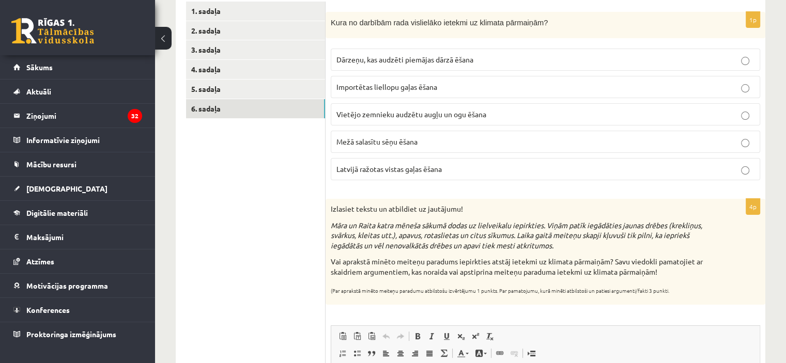
click at [256, 206] on ul "1. sadaļa 2. sadaļa 3. sadaļa 4. sadaļa 5. sadaļa 6. sadaļa" at bounding box center [256, 271] width 140 height 539
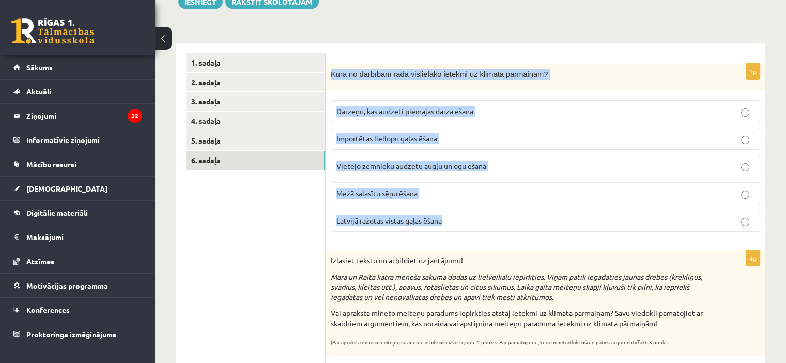
drag, startPoint x: 331, startPoint y: 73, endPoint x: 764, endPoint y: 234, distance: 461.4
click at [764, 234] on div "1p Kura no darbībām rada vislielāko ietekmi uz klimata pārmaiņām? Dārzeņu, kas …" at bounding box center [546, 152] width 440 height 177
click at [372, 143] on p "Importētas liellopu gaļas ēšana" at bounding box center [546, 138] width 418 height 11
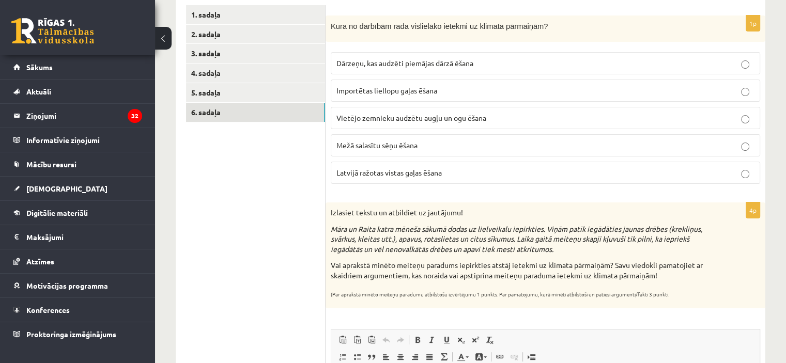
scroll to position [236, 0]
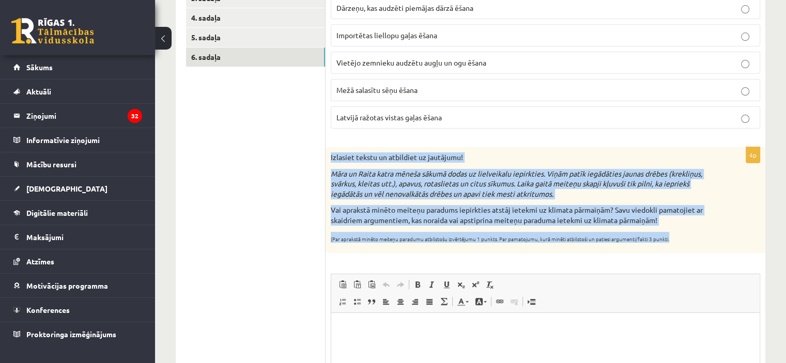
drag, startPoint x: 327, startPoint y: 156, endPoint x: 682, endPoint y: 239, distance: 365.4
click at [682, 239] on div "Izlasiet tekstu un atbildiet uz jautājumu! Māra un Raita katra mēneša sākumā do…" at bounding box center [546, 200] width 440 height 106
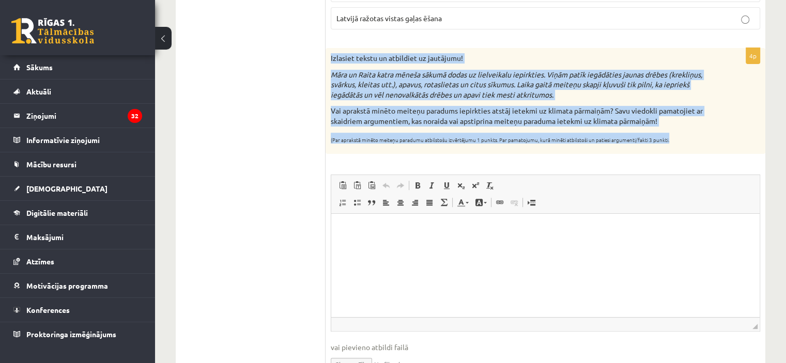
scroll to position [391, 0]
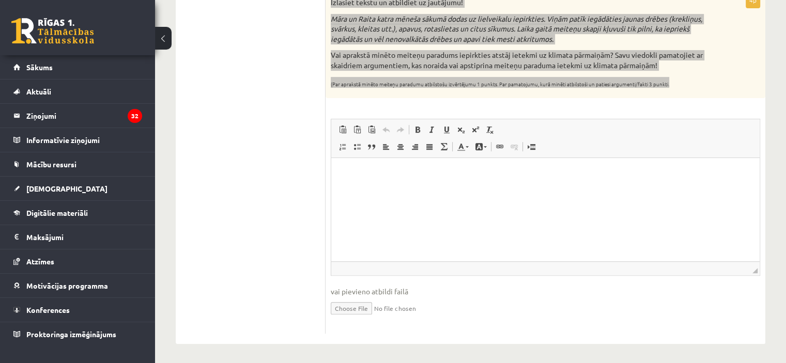
click at [393, 187] on html at bounding box center [545, 174] width 429 height 32
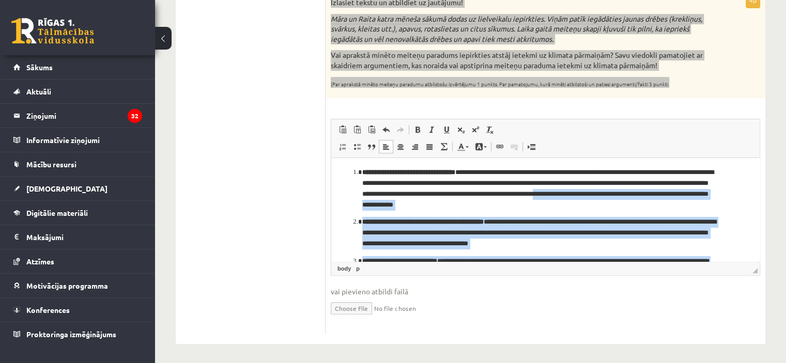
scroll to position [0, 0]
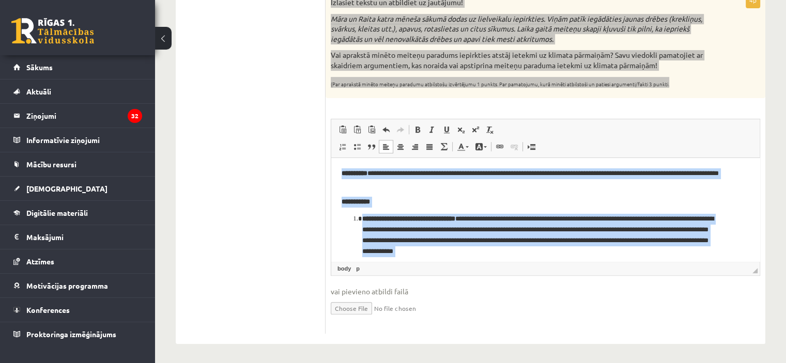
drag, startPoint x: 537, startPoint y: 256, endPoint x: 328, endPoint y: 168, distance: 226.6
click at [331, 168] on html "**********" at bounding box center [545, 265] width 429 height 215
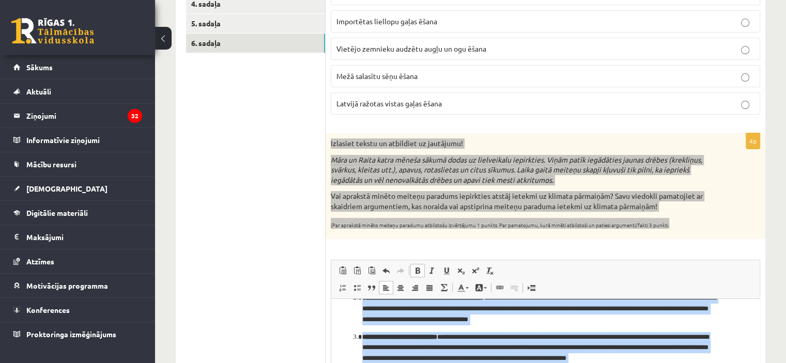
scroll to position [362, 0]
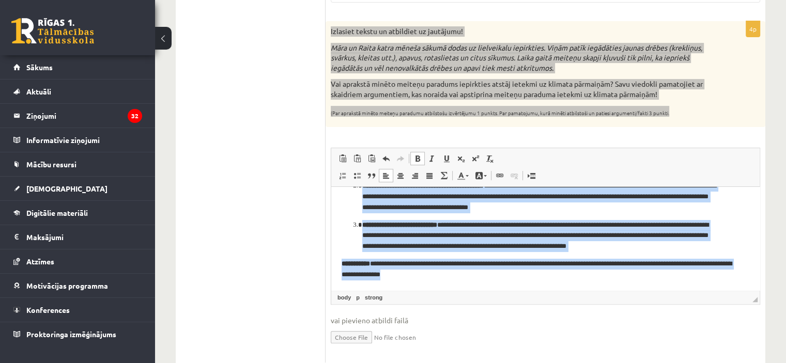
click at [420, 161] on span at bounding box center [418, 159] width 8 height 8
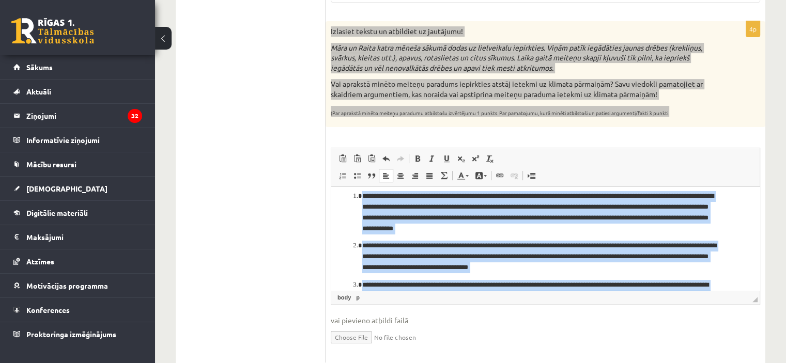
scroll to position [0, 0]
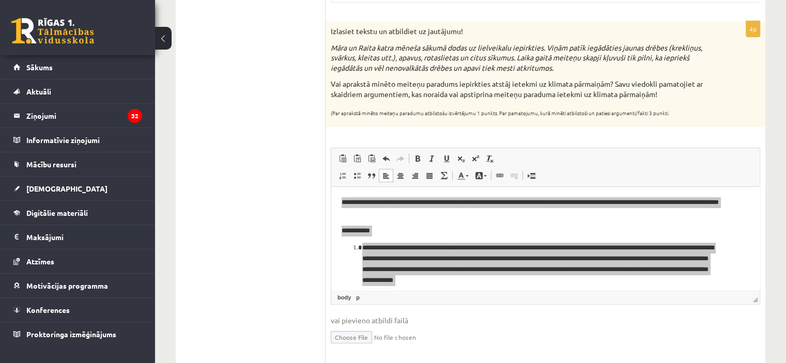
click at [267, 235] on ul "1. sadaļa 2. sadaļa 3. sadaļa 4. sadaļa 5. sadaļa 6. sadaļa" at bounding box center [256, 93] width 140 height 539
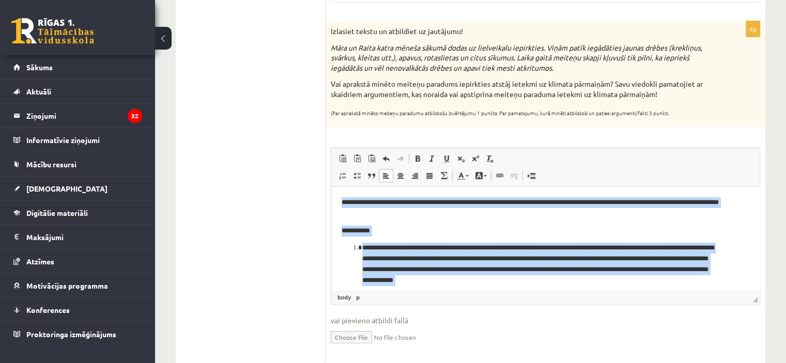
click at [352, 253] on ol "**********" at bounding box center [546, 303] width 408 height 121
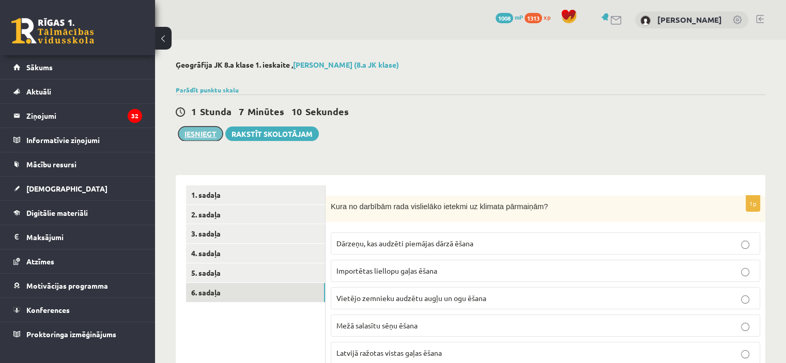
click at [196, 137] on button "Iesniegt" at bounding box center [200, 134] width 44 height 14
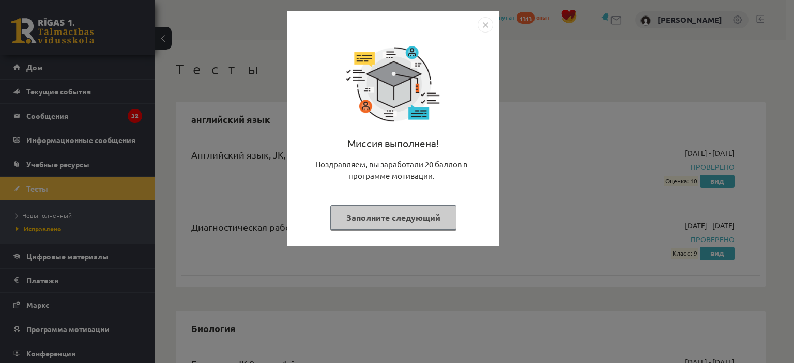
click at [215, 157] on div "Миссия выполнена! Поздравляем, вы заработали 20 баллов в программе мотивации. З…" at bounding box center [397, 181] width 794 height 363
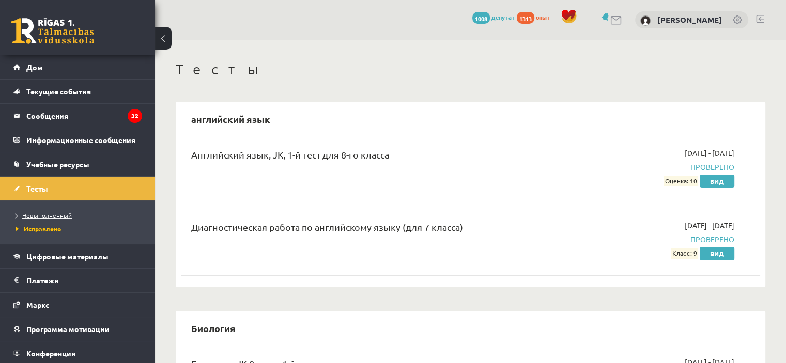
click at [76, 211] on link "Невыполненный" at bounding box center [80, 215] width 129 height 9
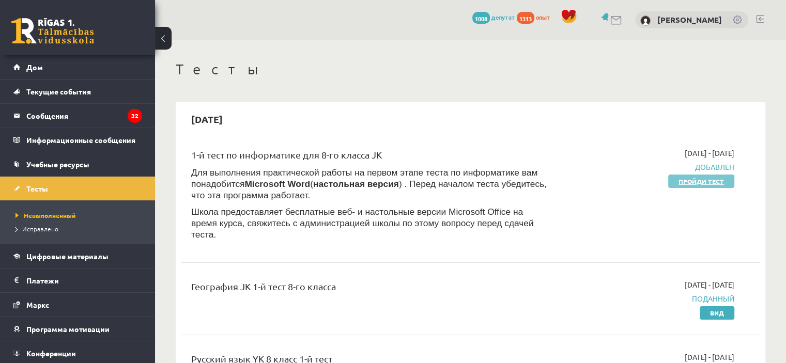
click at [682, 178] on font "Пройди тест" at bounding box center [701, 181] width 45 height 8
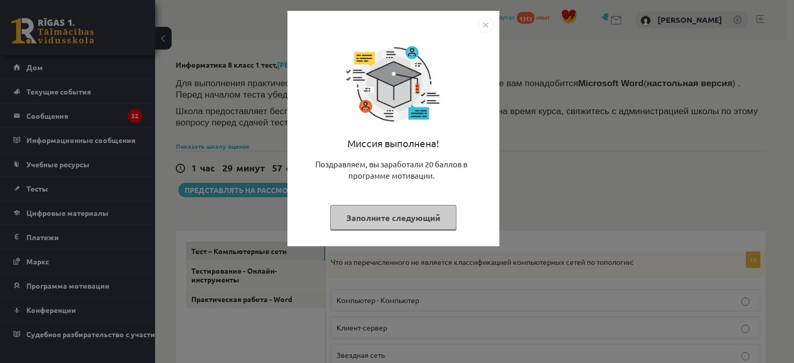
click at [569, 148] on div "Миссия выполнена! Поздравляем, вы заработали 20 баллов в программе мотивации. З…" at bounding box center [397, 181] width 794 height 363
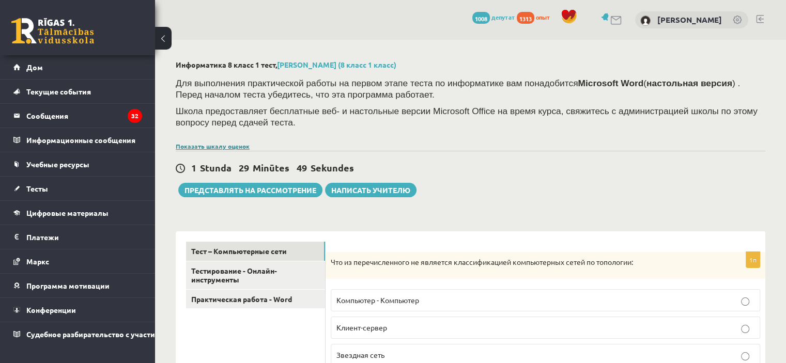
click at [209, 146] on font "Показать шкалу оценок" at bounding box center [213, 146] width 74 height 8
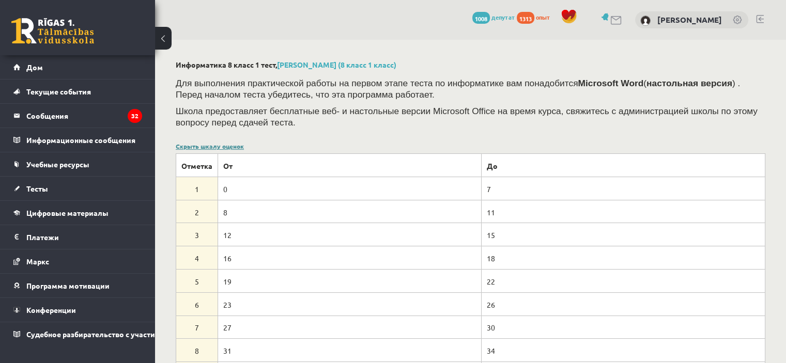
click at [209, 146] on font "Скрыть шкалу оценок" at bounding box center [210, 146] width 68 height 8
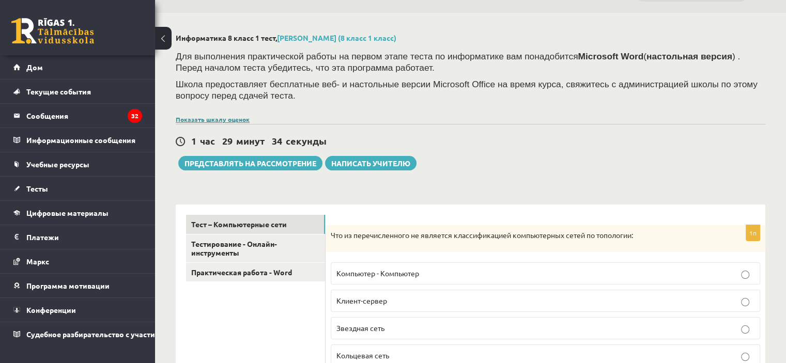
scroll to position [8, 0]
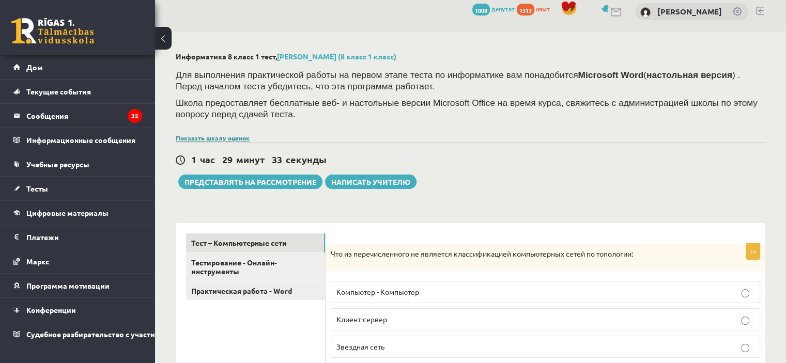
click at [208, 135] on font "Показать шкалу оценок" at bounding box center [213, 138] width 74 height 8
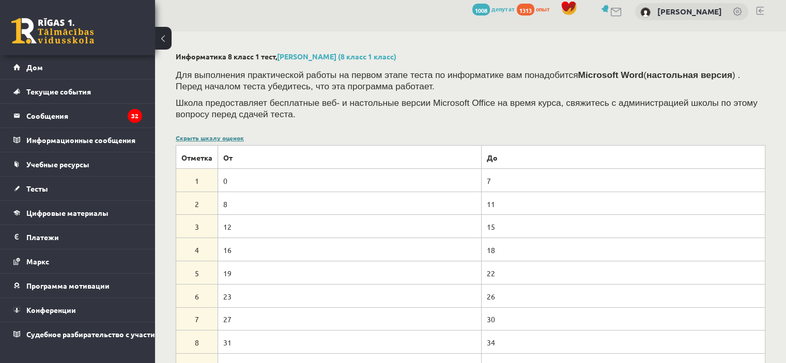
click at [211, 138] on font "Скрыть шкалу оценок" at bounding box center [210, 138] width 68 height 8
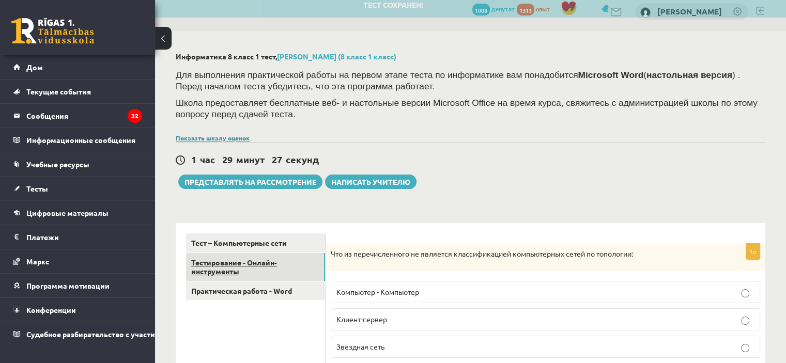
click at [281, 276] on link "Тестирование - Онлайн-инструменты" at bounding box center [255, 267] width 139 height 28
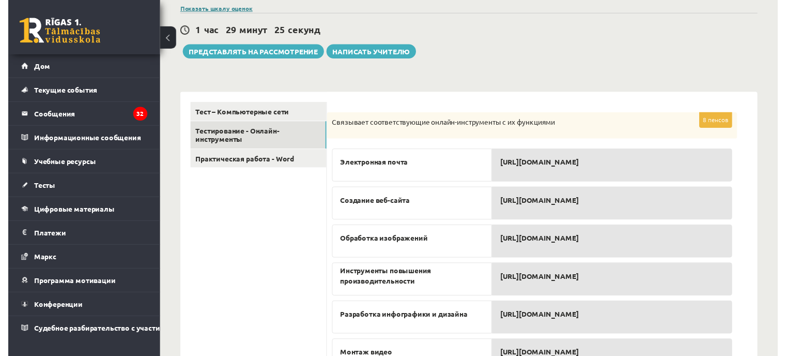
scroll to position [58, 0]
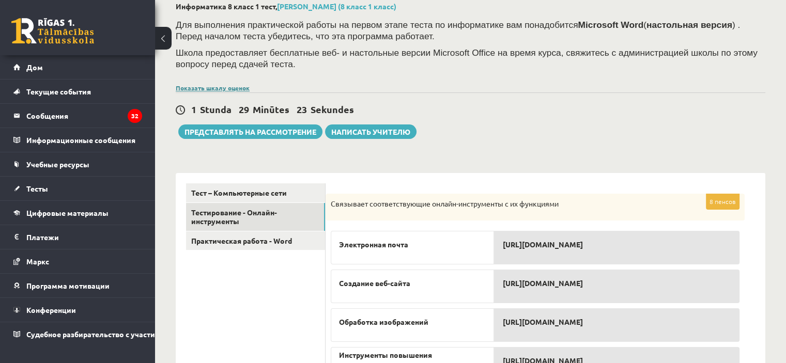
click at [202, 89] on font "Показать шкалу оценок" at bounding box center [213, 88] width 74 height 8
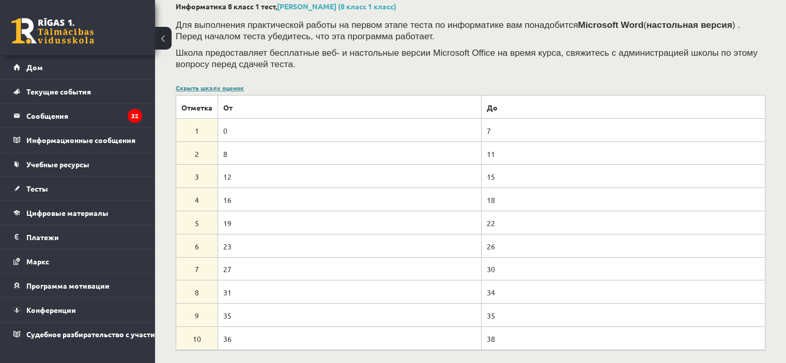
click at [213, 90] on font "Скрыть шкалу оценок" at bounding box center [210, 88] width 68 height 8
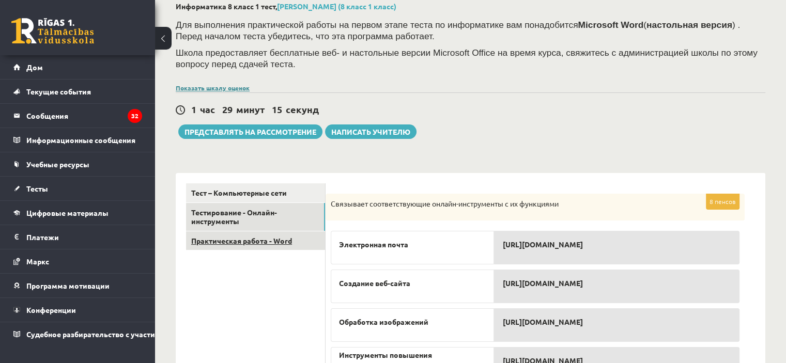
click at [230, 240] on font "Практическая работа - Word" at bounding box center [241, 240] width 101 height 9
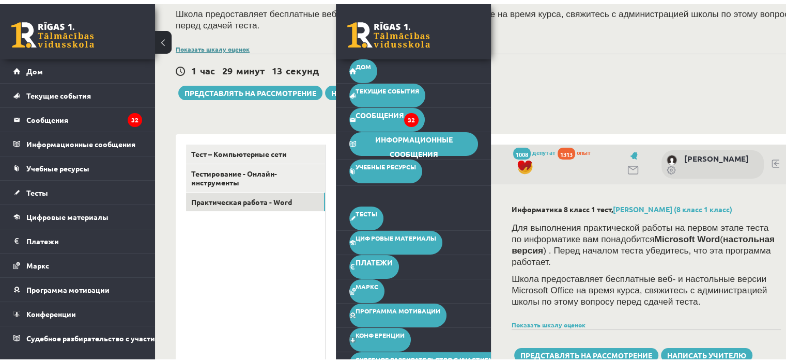
scroll to position [110, 0]
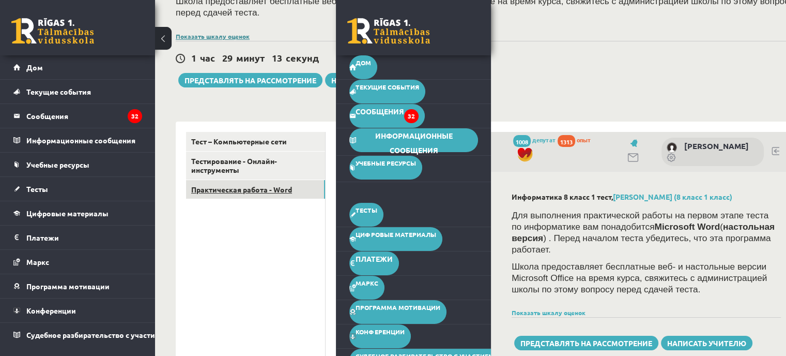
click at [252, 181] on link "Практическая работа - Word" at bounding box center [255, 189] width 139 height 19
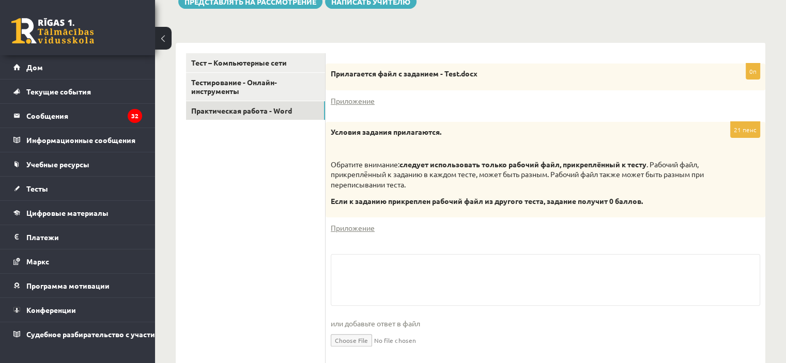
scroll to position [171, 0]
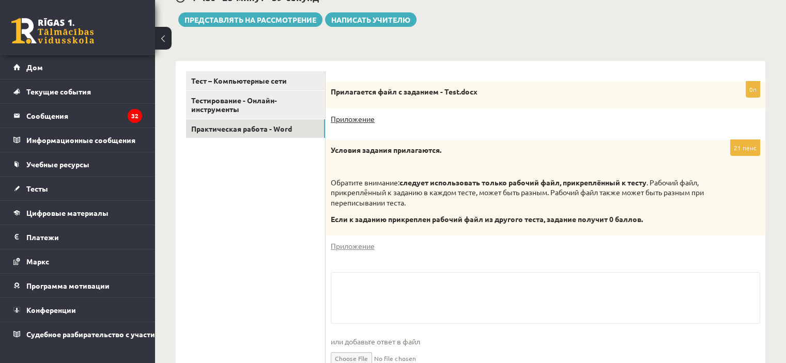
click at [352, 117] on font "Приложение" at bounding box center [353, 118] width 44 height 9
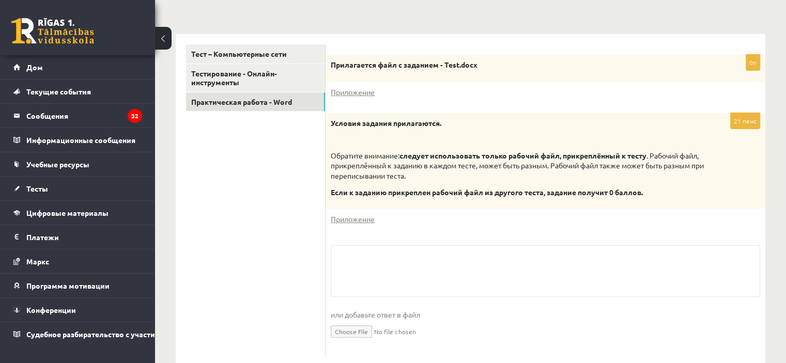
scroll to position [222, 0]
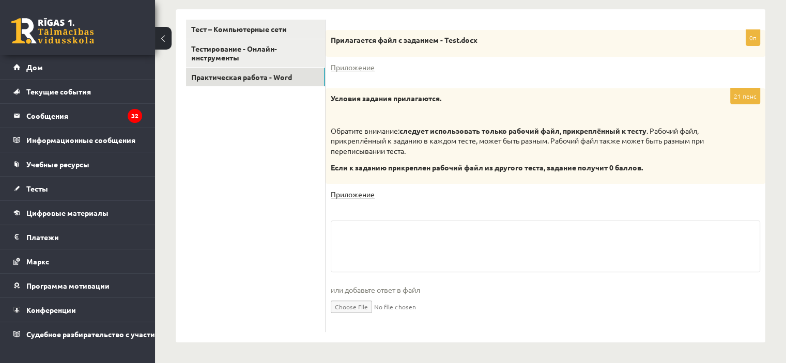
click at [361, 198] on font "Приложение" at bounding box center [353, 194] width 44 height 9
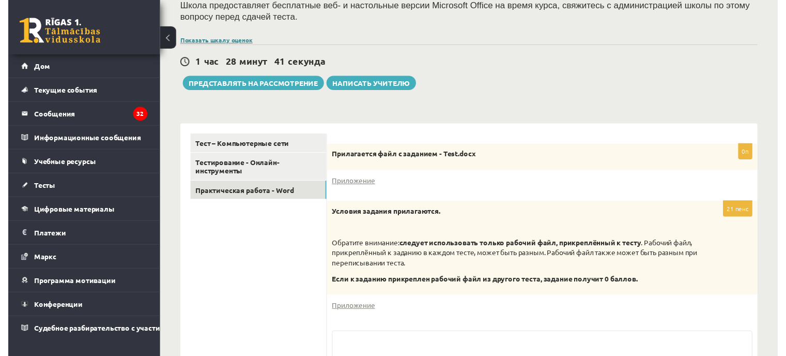
scroll to position [67, 0]
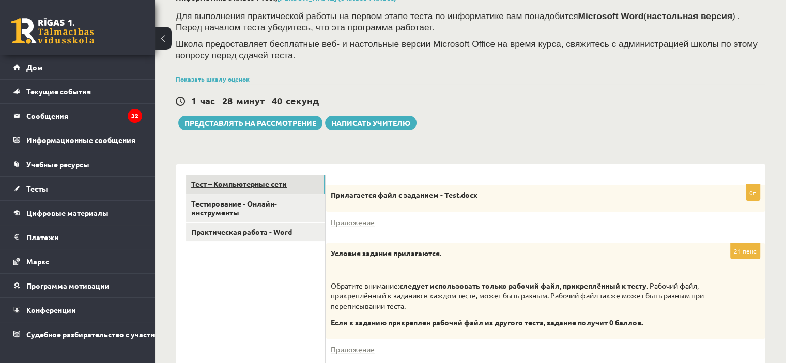
click at [277, 188] on font "Тест – Компьютерные сети" at bounding box center [239, 183] width 96 height 9
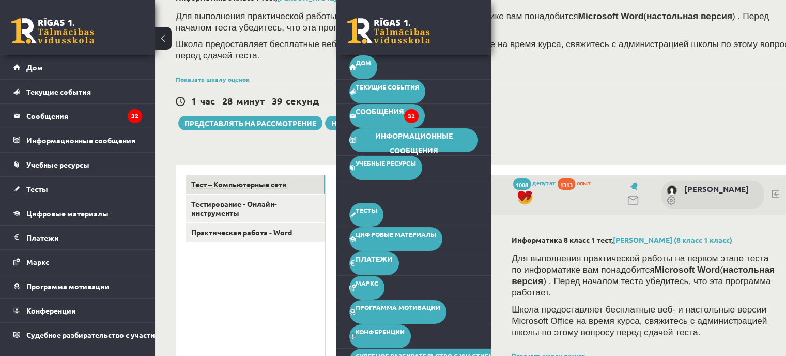
click at [270, 179] on font "Тест – Компьютерные сети" at bounding box center [239, 183] width 96 height 9
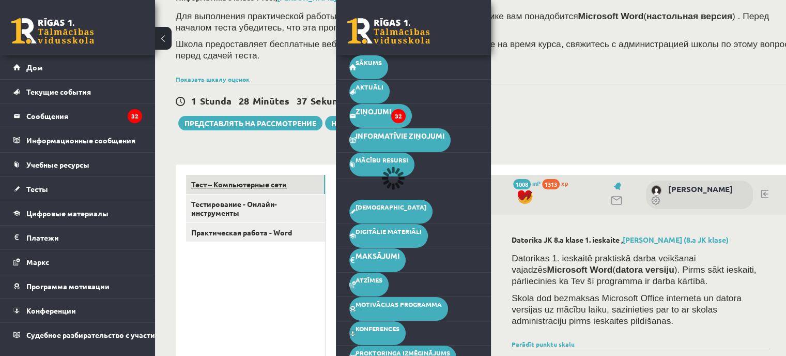
click at [280, 179] on font "Тест – Компьютерные сети" at bounding box center [239, 183] width 96 height 9
click at [618, 101] on div "1 Stunda 28 Minūtes 36 Sekundes Saglabāju.... Представлять на рассмотрение Напи…" at bounding box center [489, 107] width 626 height 47
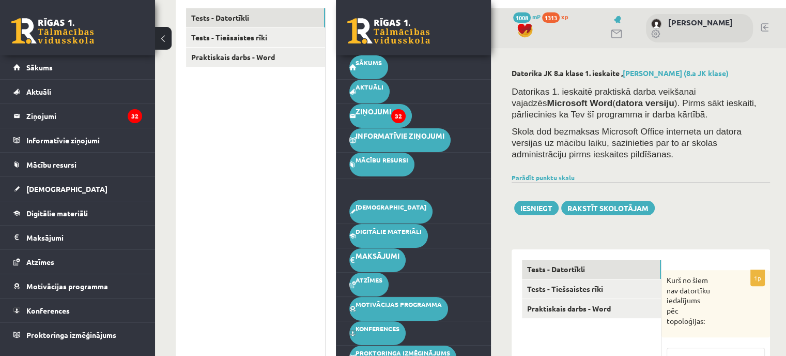
scroll to position [211, 0]
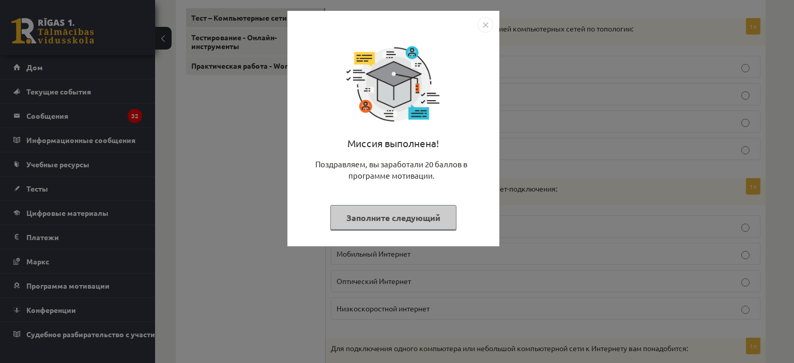
click at [244, 175] on div "Миссия выполнена! Поздравляем, вы заработали 20 баллов в программе мотивации. З…" at bounding box center [397, 181] width 794 height 363
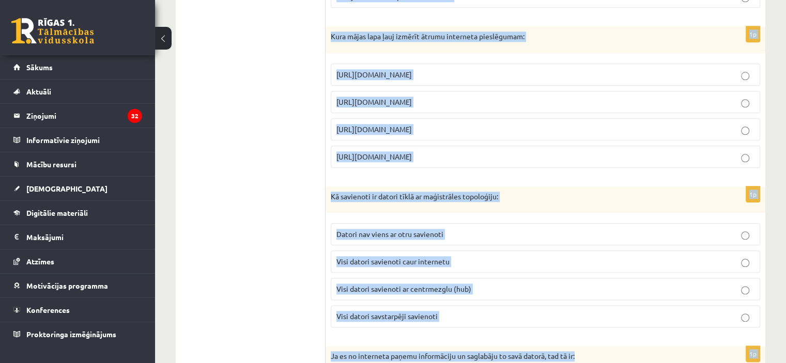
scroll to position [1330, 0]
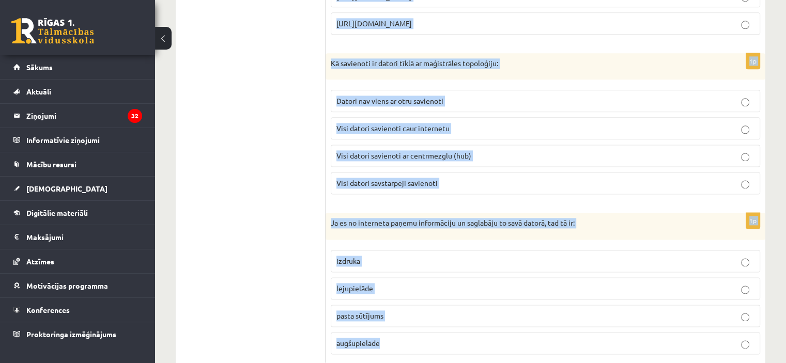
drag, startPoint x: 331, startPoint y: 109, endPoint x: 698, endPoint y: 301, distance: 414.8
copy form "Lore ip dolo sit ametconse adipiscing eli seddoeiusmo: Tempor - Incidi Utlabor …"
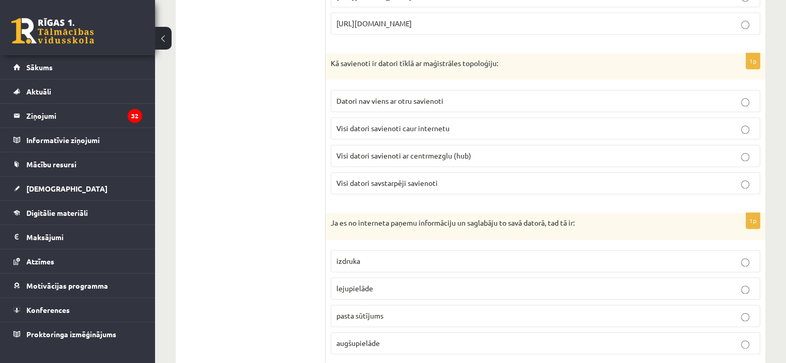
drag, startPoint x: 215, startPoint y: 158, endPoint x: 217, endPoint y: 162, distance: 5.3
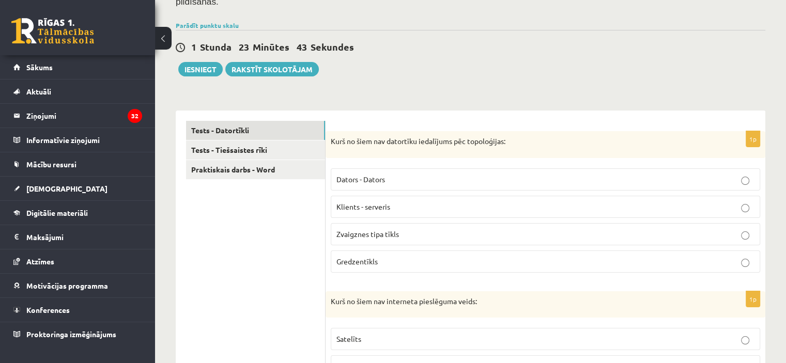
scroll to position [89, 0]
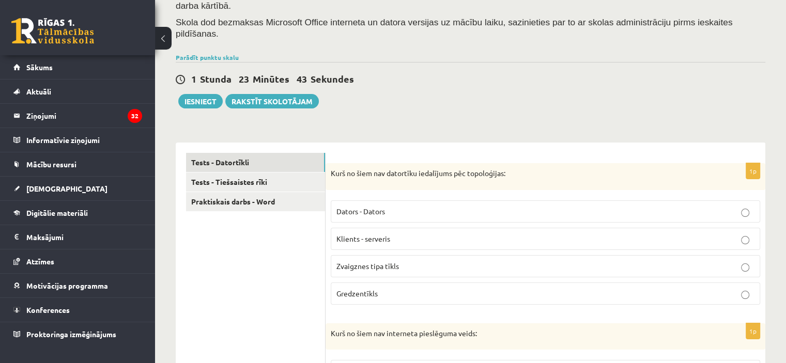
click at [373, 206] on p "Dators - Dators" at bounding box center [546, 211] width 418 height 11
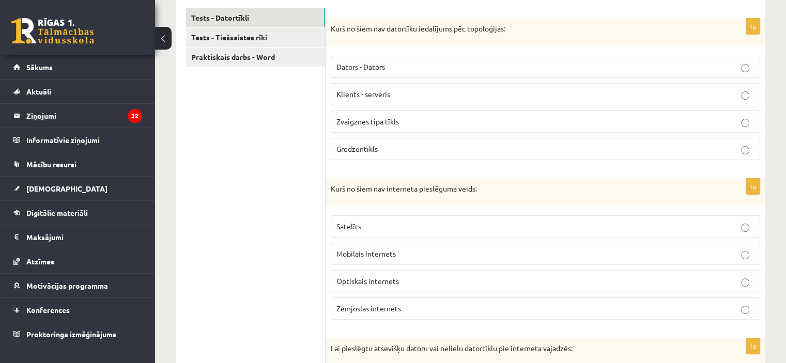
scroll to position [244, 0]
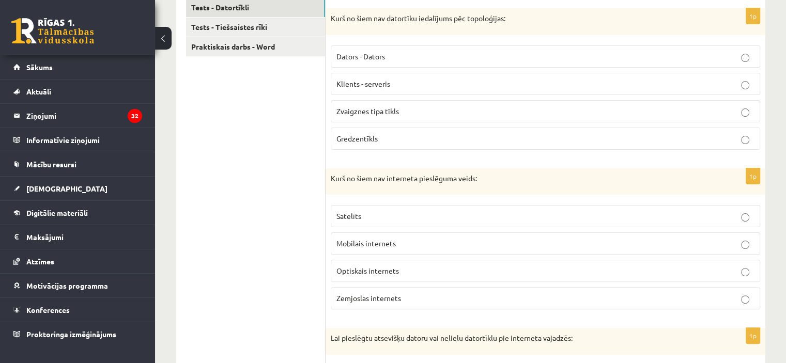
click at [387, 294] on span "Zemjoslas internets" at bounding box center [369, 298] width 65 height 9
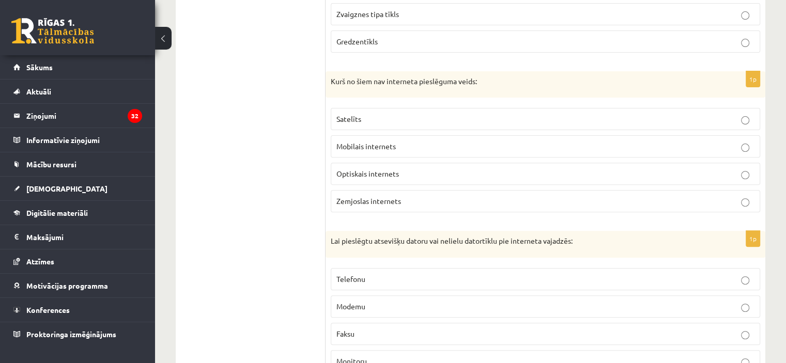
scroll to position [347, 0]
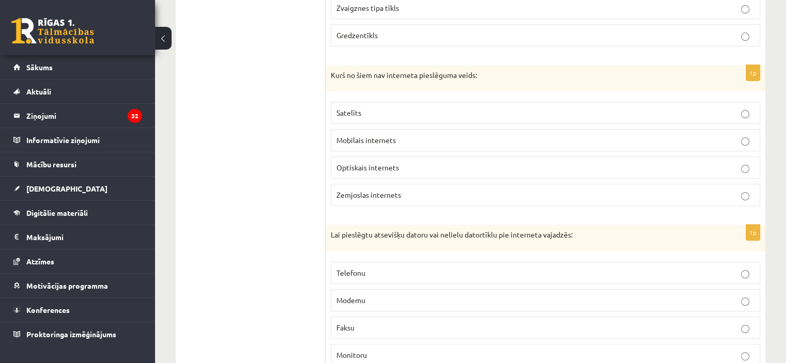
click at [367, 295] on p "Modemu" at bounding box center [546, 300] width 418 height 11
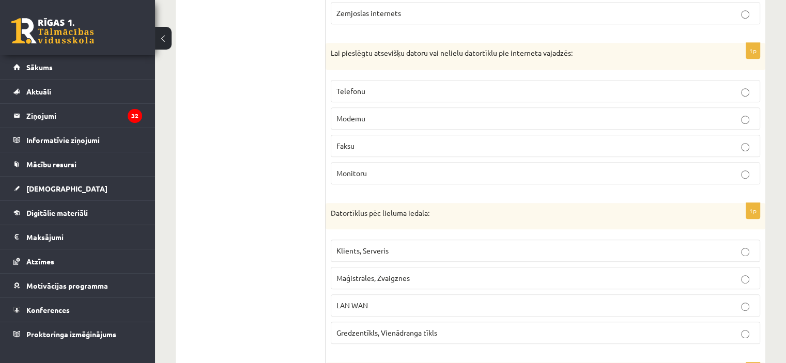
scroll to position [554, 0]
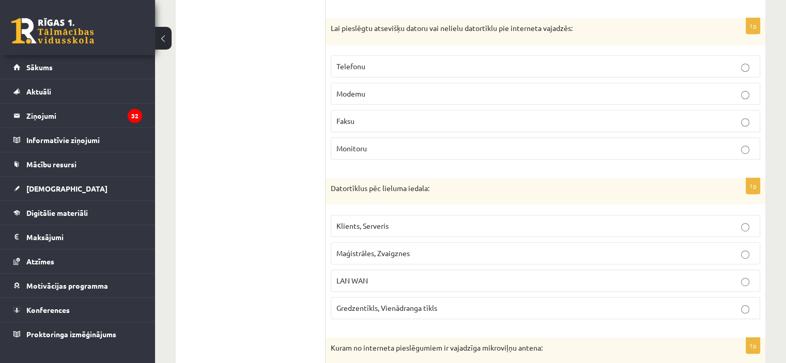
click at [362, 276] on span "LAN WAN" at bounding box center [353, 280] width 32 height 9
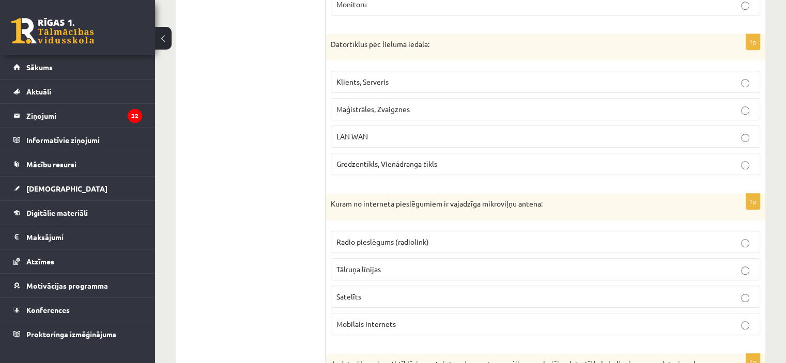
scroll to position [761, 0]
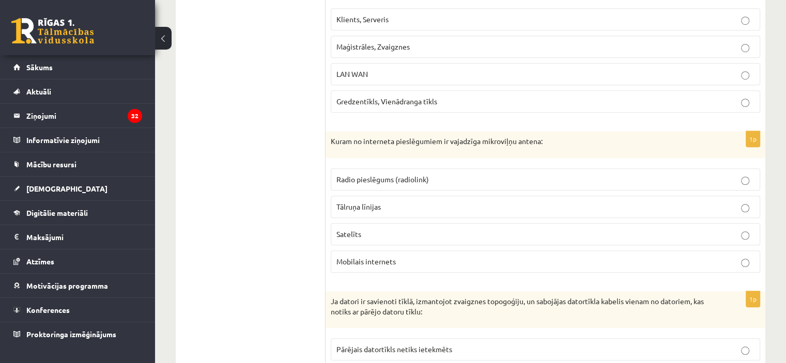
click at [378, 175] on span "Radio pieslēgums (radiolink)" at bounding box center [383, 179] width 93 height 9
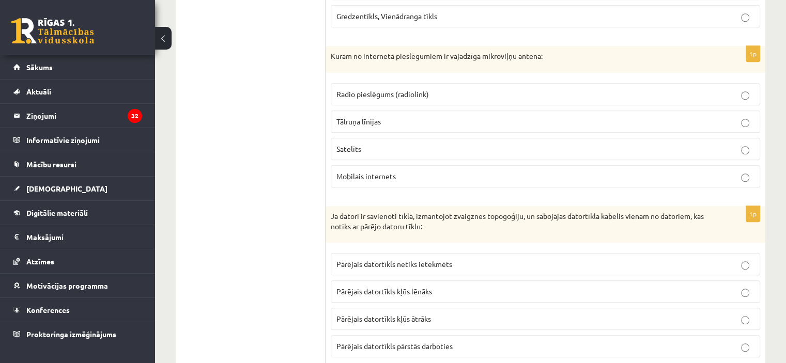
scroll to position [864, 0]
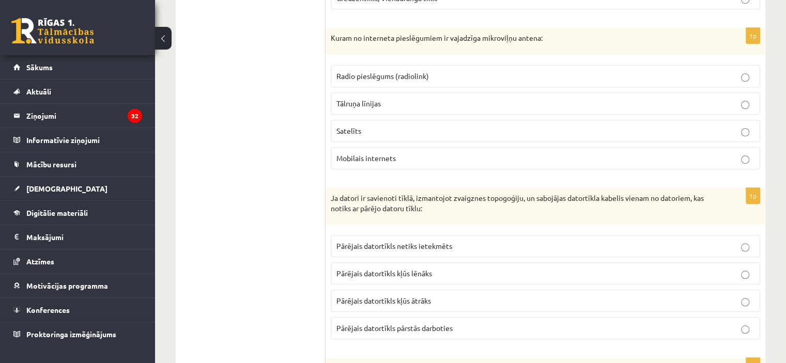
click at [409, 241] on span "Pārējais datortīkls netiks ietekmēts" at bounding box center [395, 245] width 116 height 9
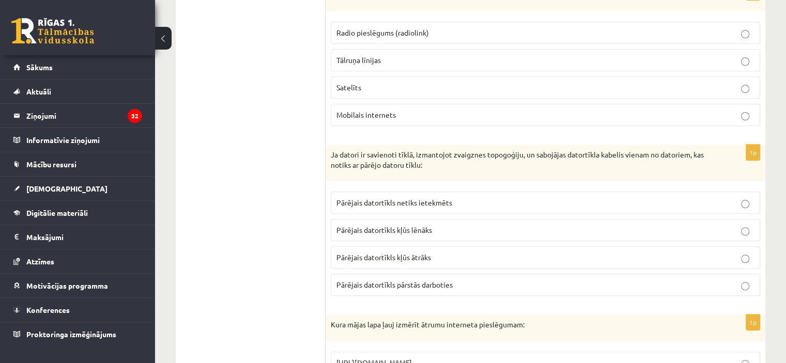
scroll to position [1019, 0]
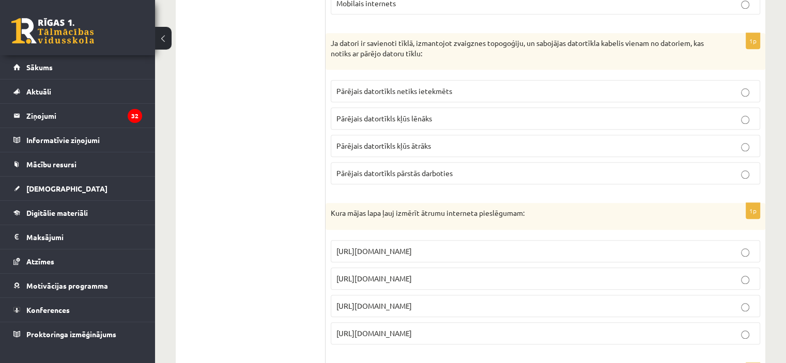
click at [436, 273] on p "https://www.speedtest.net" at bounding box center [546, 278] width 418 height 11
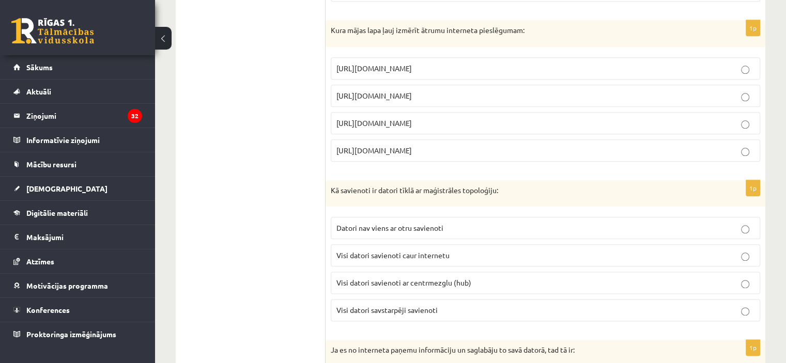
scroll to position [1226, 0]
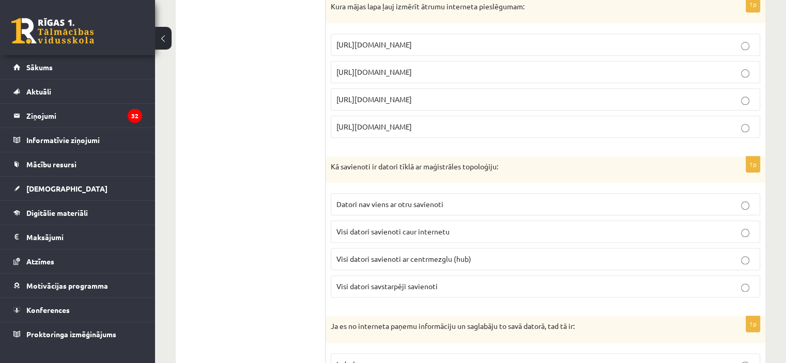
click at [418, 276] on label "Visi datori savstarpēji savienoti" at bounding box center [546, 287] width 430 height 22
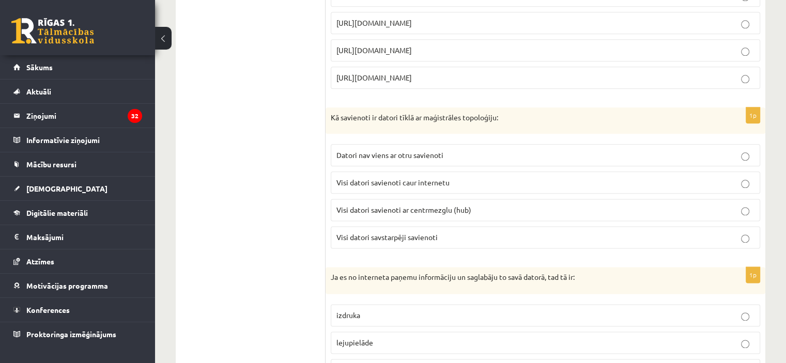
scroll to position [1330, 0]
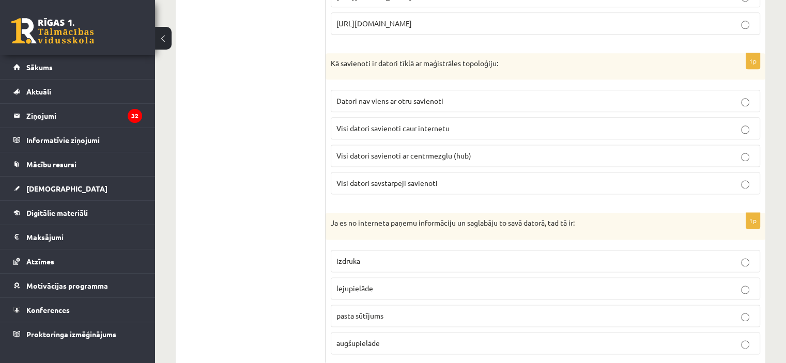
click at [377, 278] on label "lejupielāde" at bounding box center [546, 289] width 430 height 22
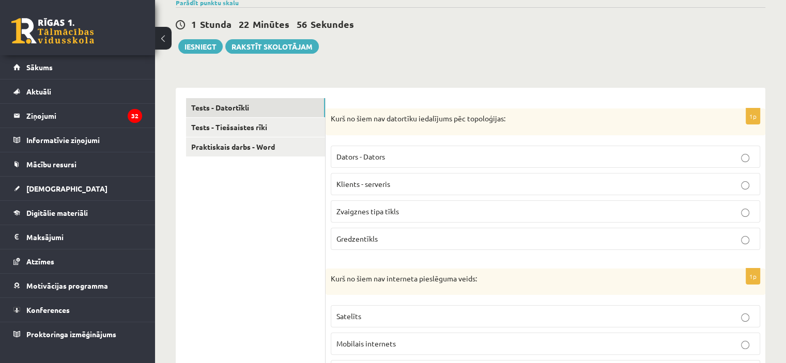
scroll to position [89, 0]
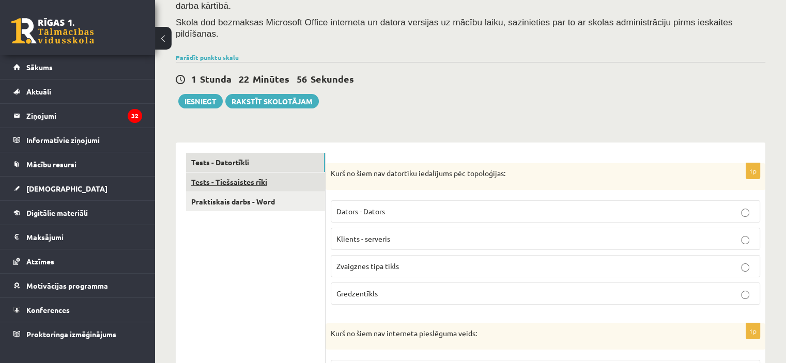
click at [256, 173] on link "Tests - Tiešsaistes rīki" at bounding box center [255, 182] width 139 height 19
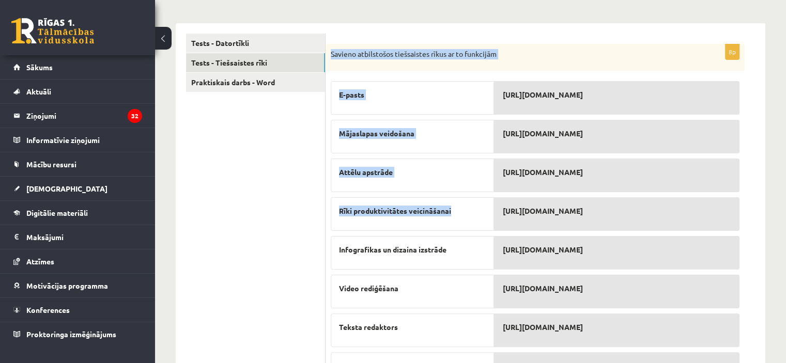
scroll to position [242, 0]
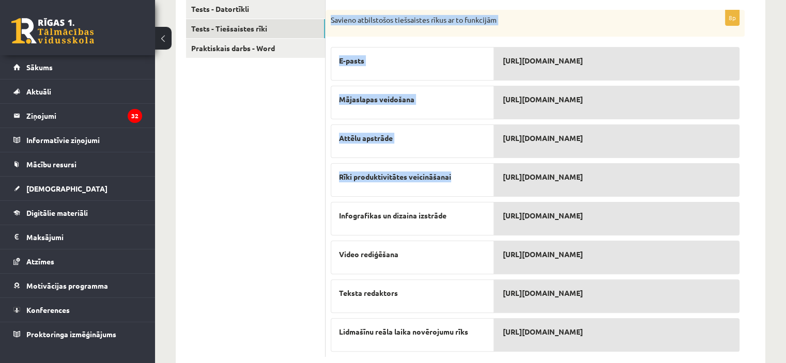
drag, startPoint x: 328, startPoint y: 148, endPoint x: 604, endPoint y: 306, distance: 317.5
click at [606, 309] on div "8p Savieno atbilstošos tiešsaistes rīkus ar to funkcijām E-pasts Mājaslapas vei…" at bounding box center [535, 183] width 419 height 347
copy div "Savieno atbilstošos tiešsaistes rīkus ar to funkcijām E-pasts Mājaslapas veidoš…"
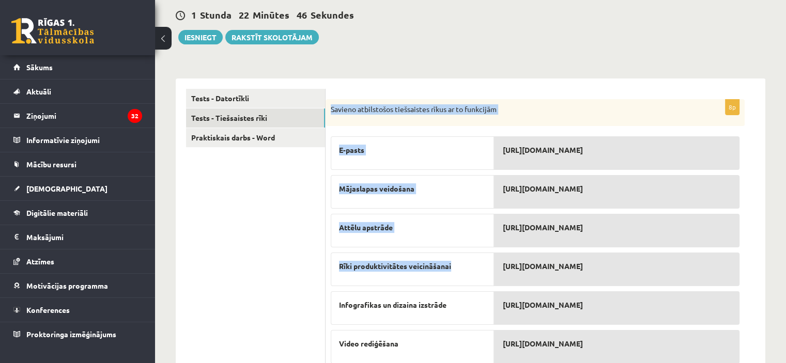
scroll to position [87, 0]
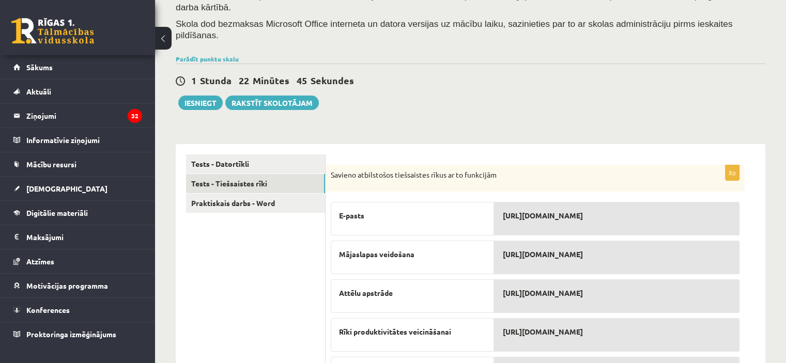
click at [246, 286] on ul "Tests - Datortīkli Tests - Tiešsaistes rīki Praktiskais darbs - Word" at bounding box center [256, 334] width 140 height 358
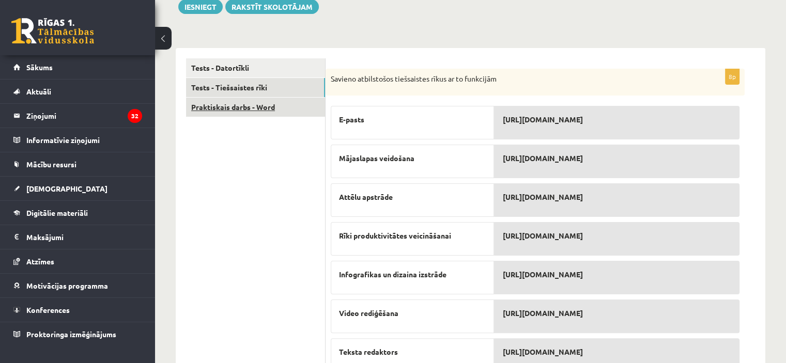
scroll to position [139, 0]
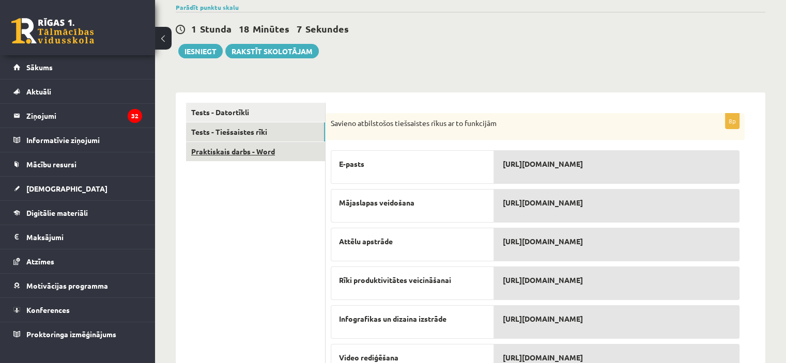
click at [281, 142] on link "Praktiskais darbs - Word" at bounding box center [255, 151] width 139 height 19
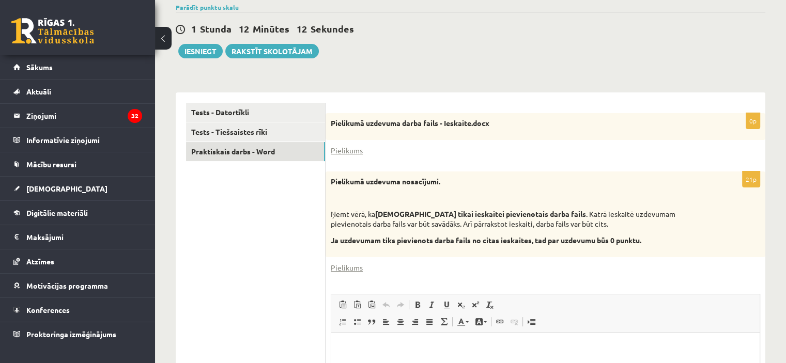
click at [337, 250] on div "21p Pielikumā uzdevuma nosacījumi. Ņemt vērā, ka jāizmanto tikai ieskaitei piev…" at bounding box center [546, 341] width 440 height 338
click at [343, 263] on link "Pielikums" at bounding box center [347, 268] width 32 height 11
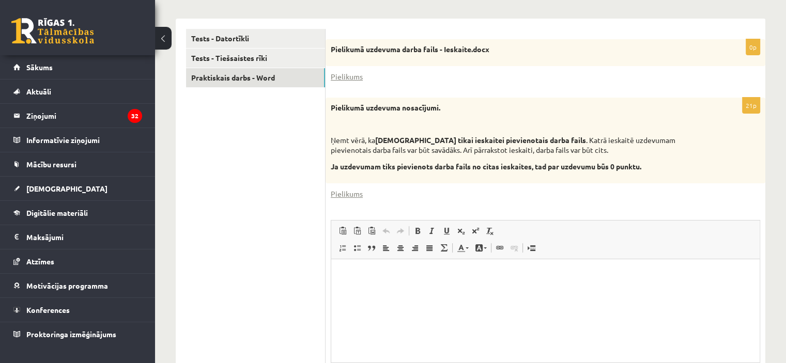
scroll to position [293, 0]
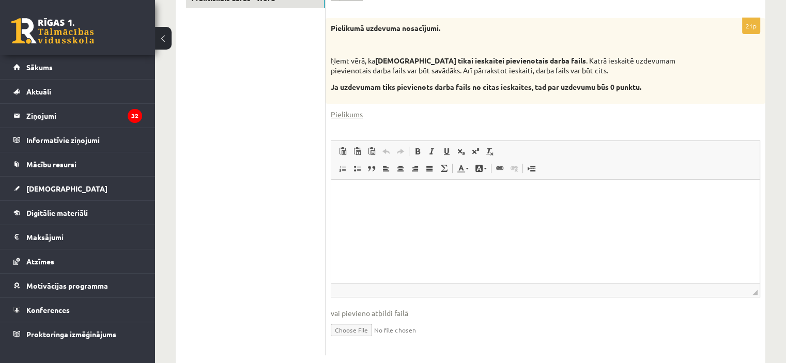
click at [373, 319] on input "file" at bounding box center [546, 329] width 430 height 21
type input "**********"
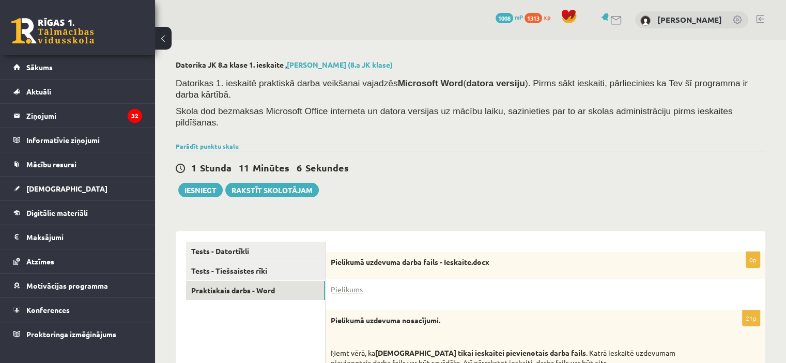
scroll to position [0, 0]
click at [194, 160] on div "1 Stunda 11 Minūtes 5 Sekundes Ieskaite saglabāta! Iesniegt Rakstīt skolotājam" at bounding box center [471, 174] width 590 height 47
click at [195, 183] on button "Iesniegt" at bounding box center [200, 190] width 44 height 14
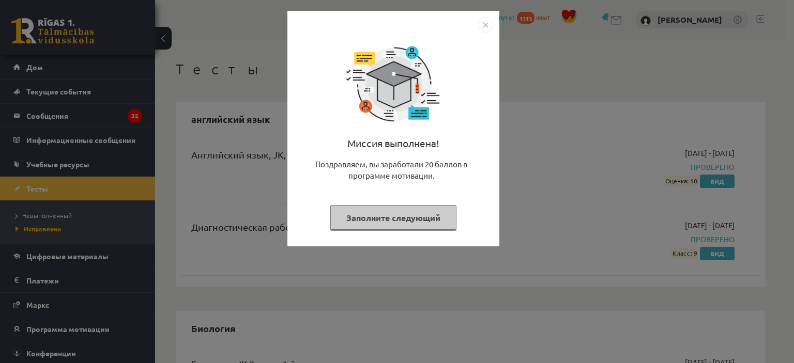
click at [261, 156] on div "Миссия выполнена! Поздравляем, вы заработали 20 баллов в программе мотивации. З…" at bounding box center [397, 181] width 794 height 363
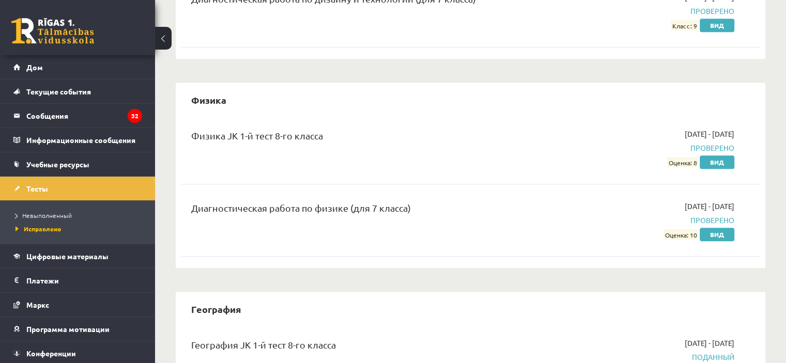
scroll to position [1241, 0]
